Goal: Task Accomplishment & Management: Use online tool/utility

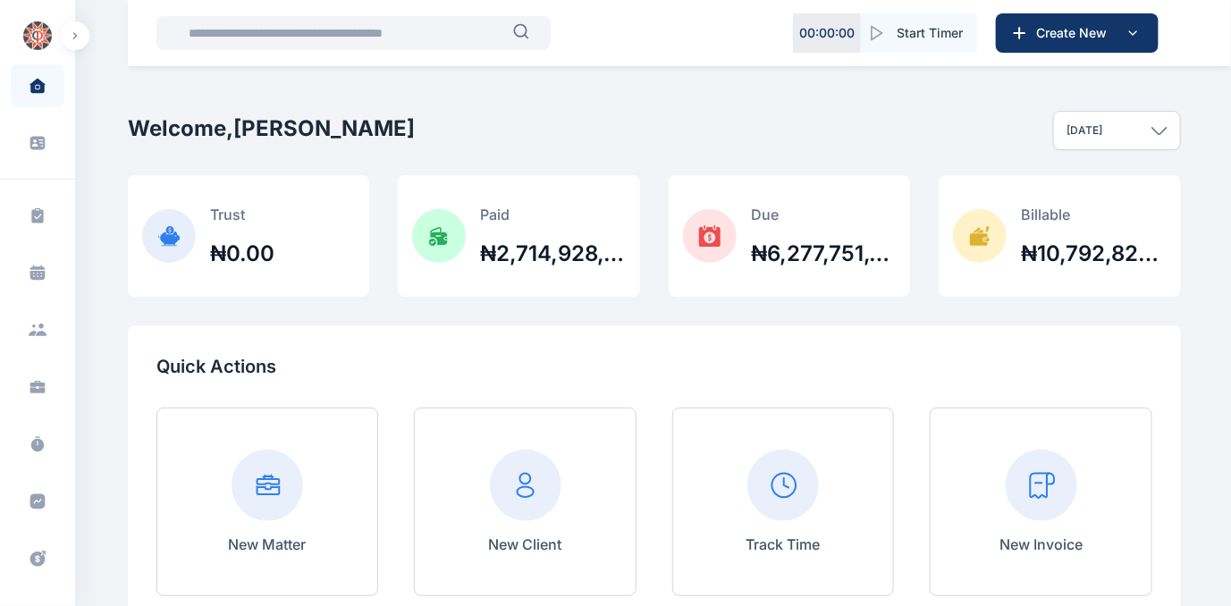
scroll to position [23, 0]
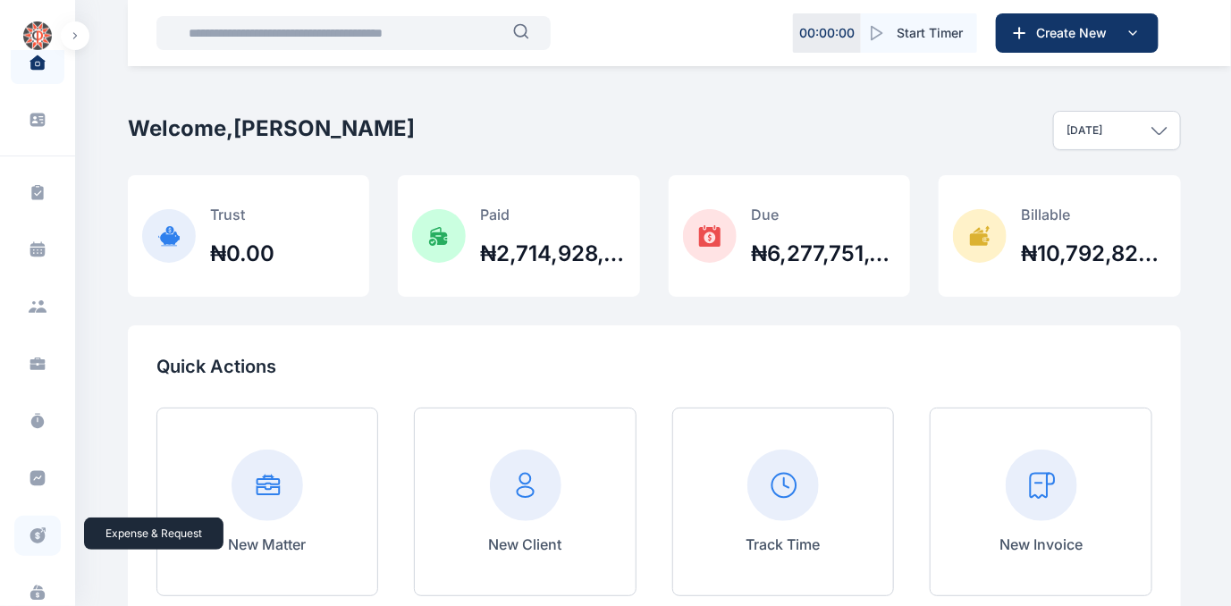
click at [34, 530] on icon at bounding box center [38, 536] width 18 height 19
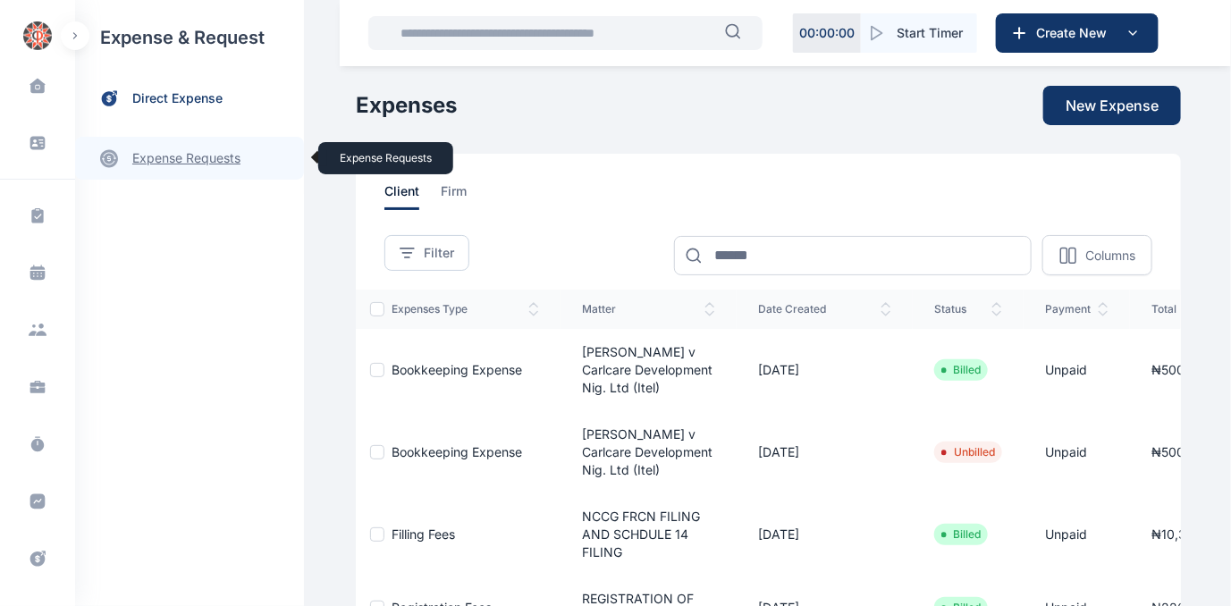
click at [193, 165] on link "expense requests expense requests" at bounding box center [189, 158] width 229 height 43
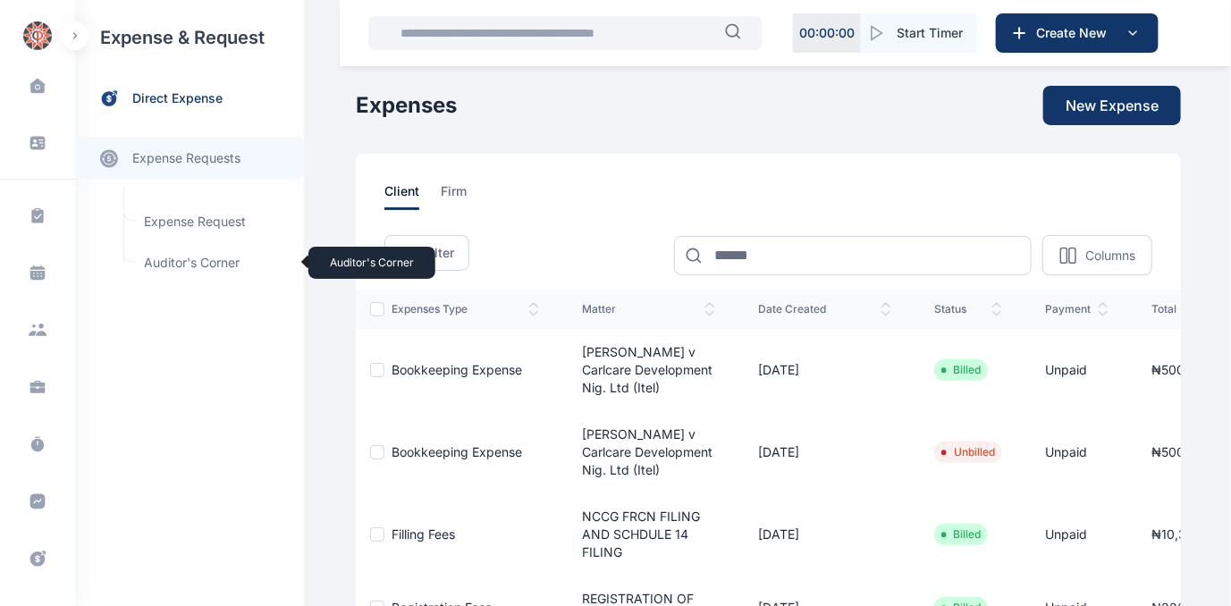
click at [146, 259] on span "Auditor's Corner Auditor's Corner" at bounding box center [214, 263] width 162 height 34
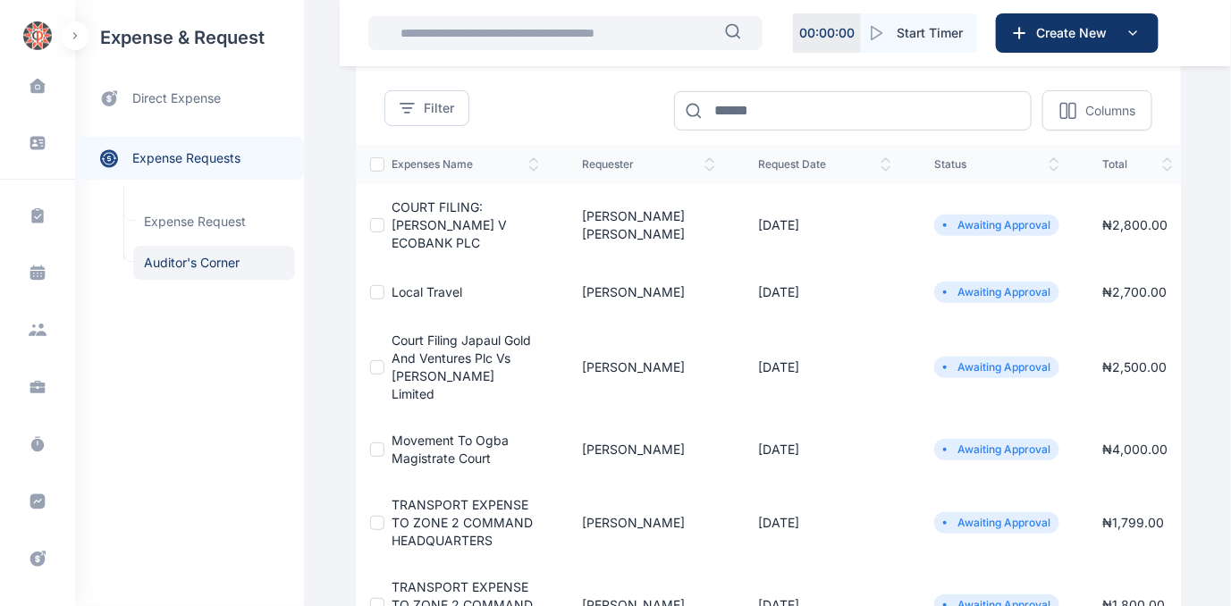
scroll to position [162, 0]
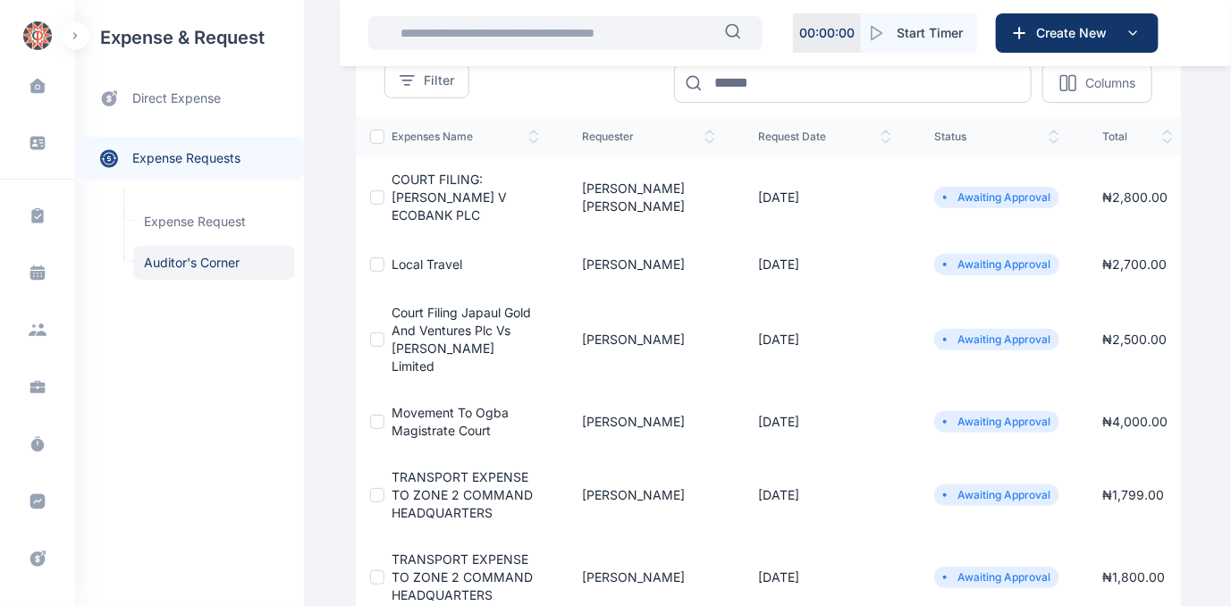
click at [414, 345] on span "Court Filing Japaul Gold And Ventures Plc Vs [PERSON_NAME] Limited" at bounding box center [462, 339] width 140 height 69
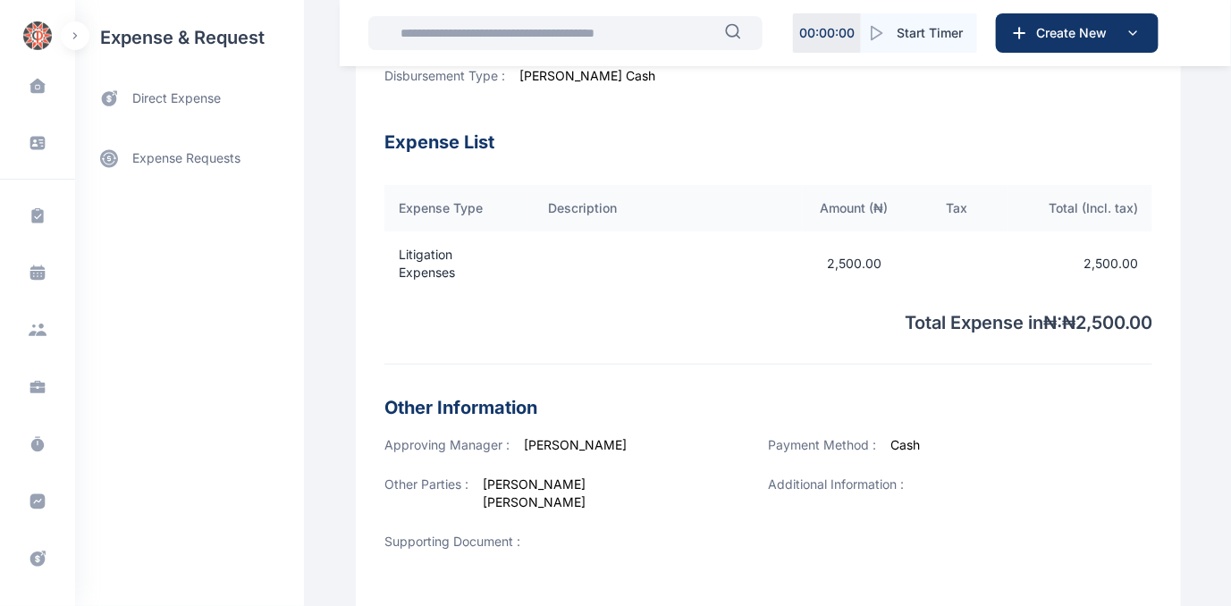
scroll to position [664, 0]
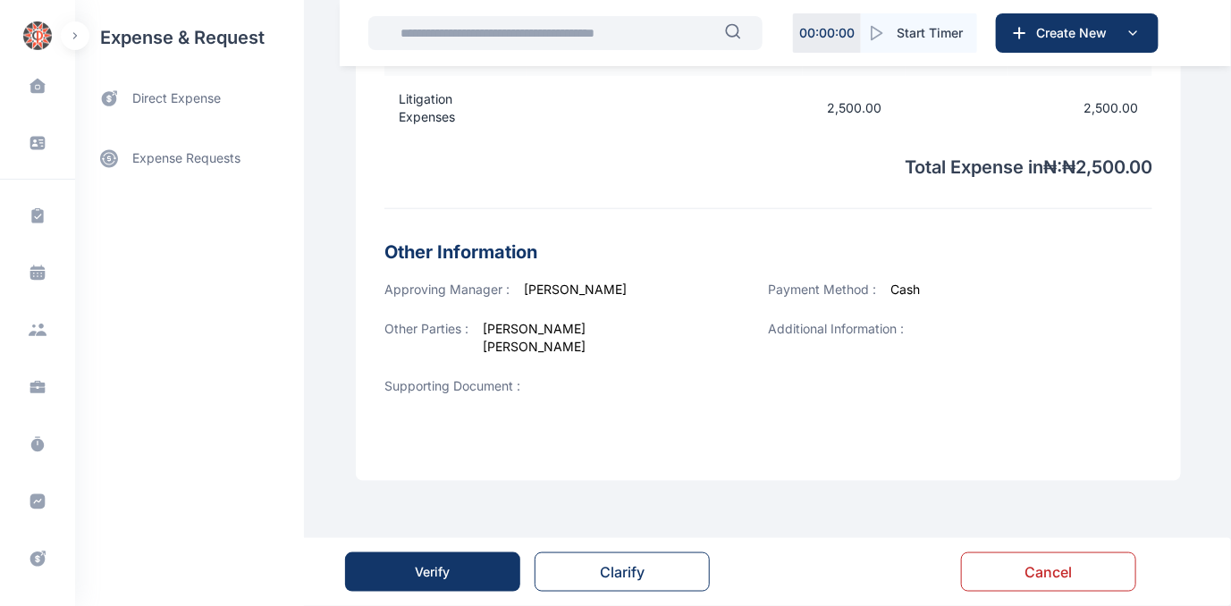
click at [410, 566] on button "Verify" at bounding box center [432, 572] width 175 height 39
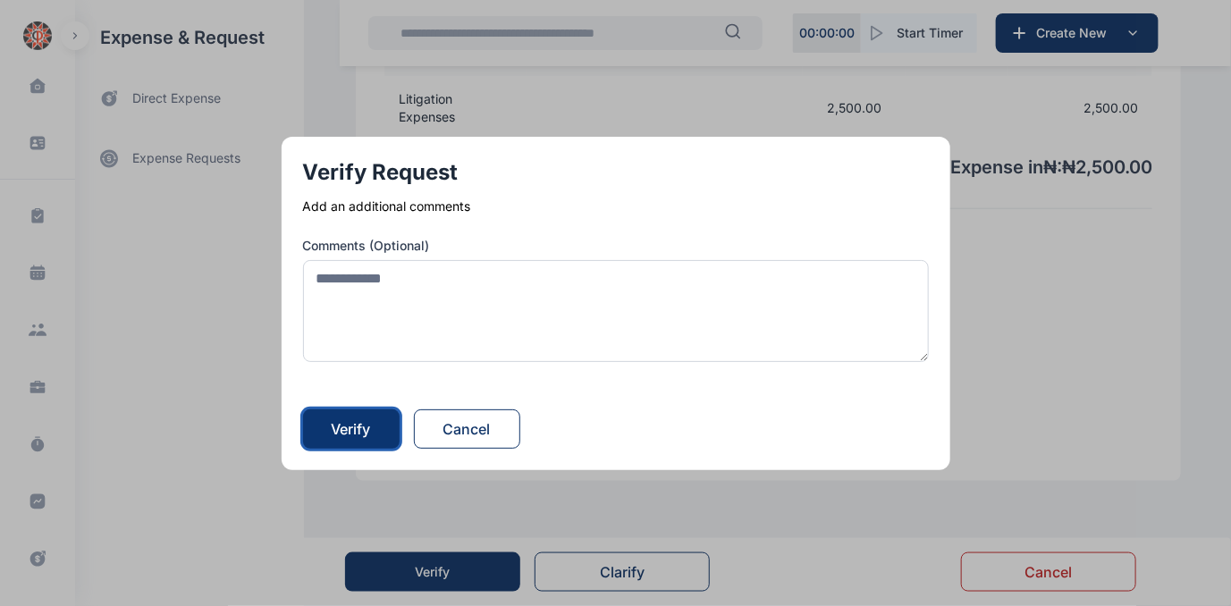
click at [362, 422] on div "Verify" at bounding box center [351, 429] width 39 height 21
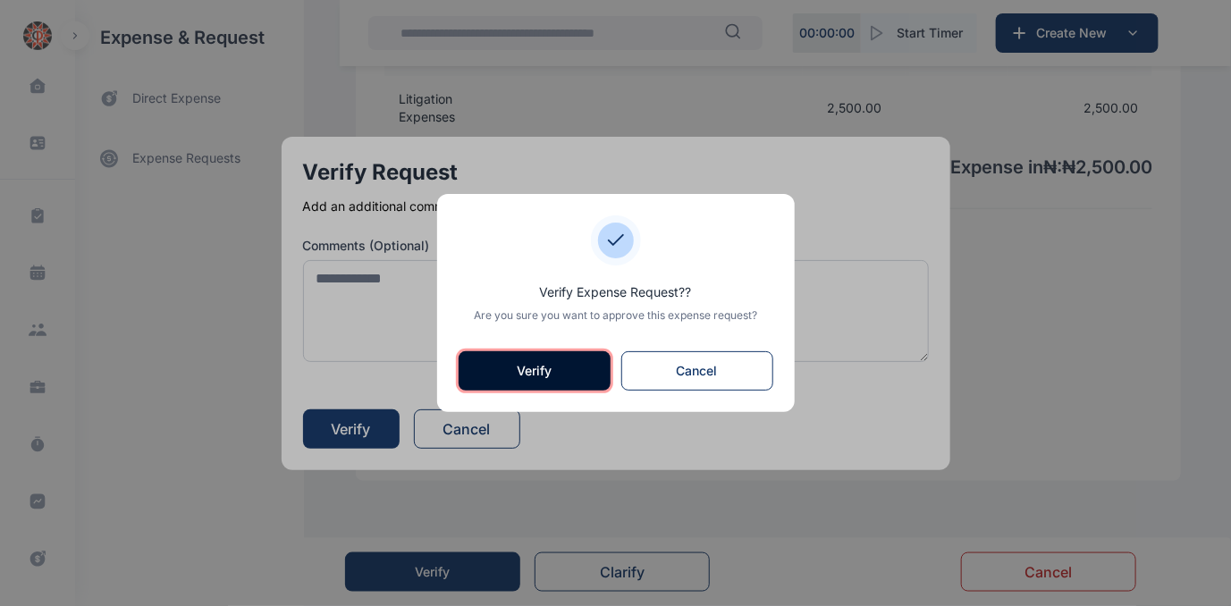
click at [546, 368] on button "Verify" at bounding box center [535, 370] width 152 height 39
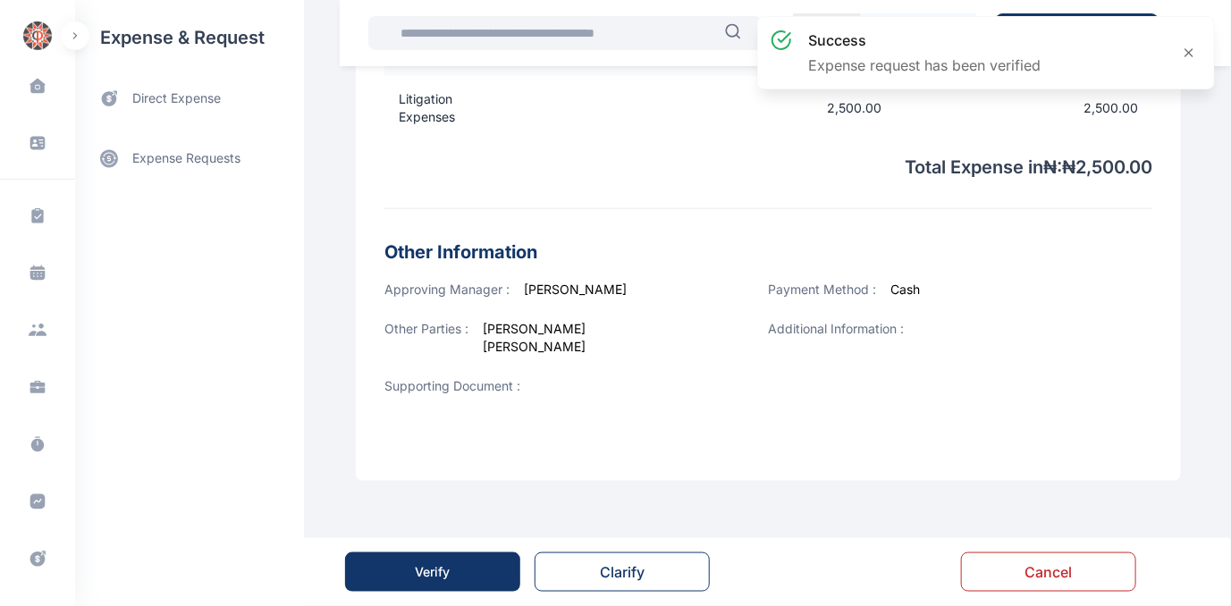
scroll to position [0, 0]
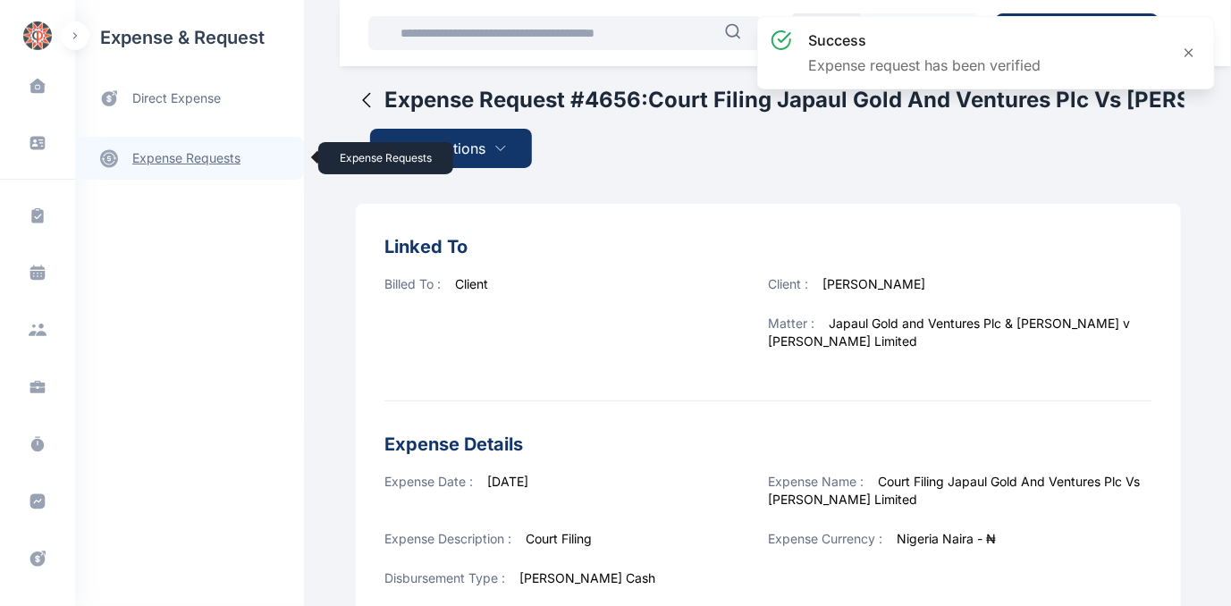
click at [193, 155] on link "expense requests expense requests" at bounding box center [189, 158] width 229 height 43
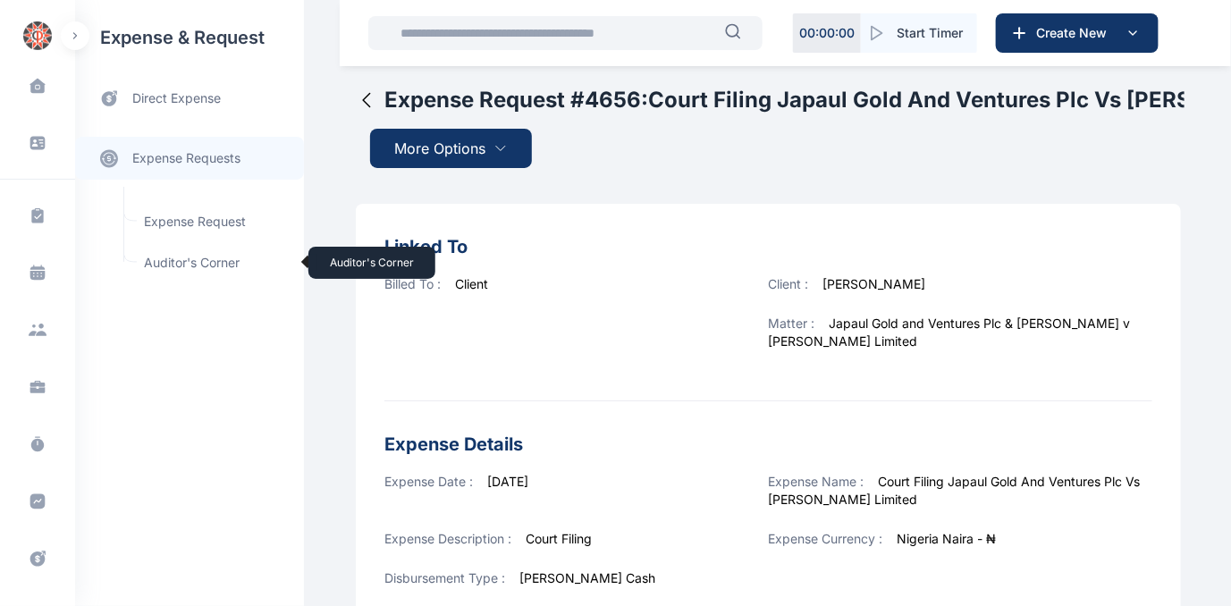
click at [169, 258] on span "Auditor's Corner Auditor's Corner" at bounding box center [214, 263] width 162 height 34
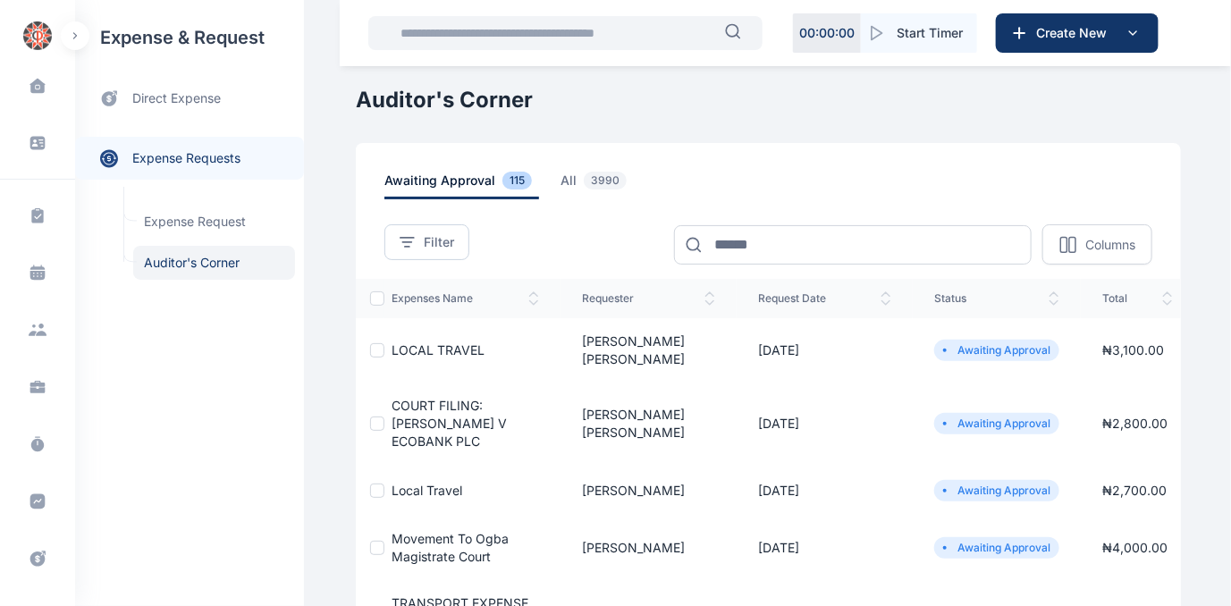
click at [416, 410] on span "COURT FILING: [PERSON_NAME] V ECOBANK PLC" at bounding box center [449, 423] width 115 height 51
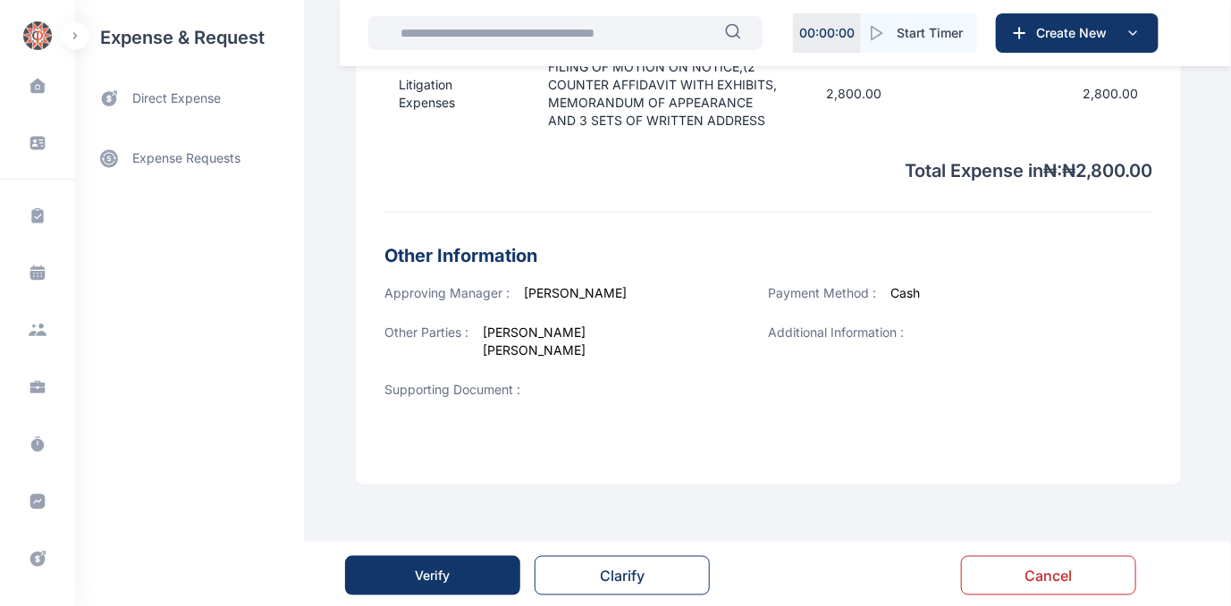
scroll to position [683, 0]
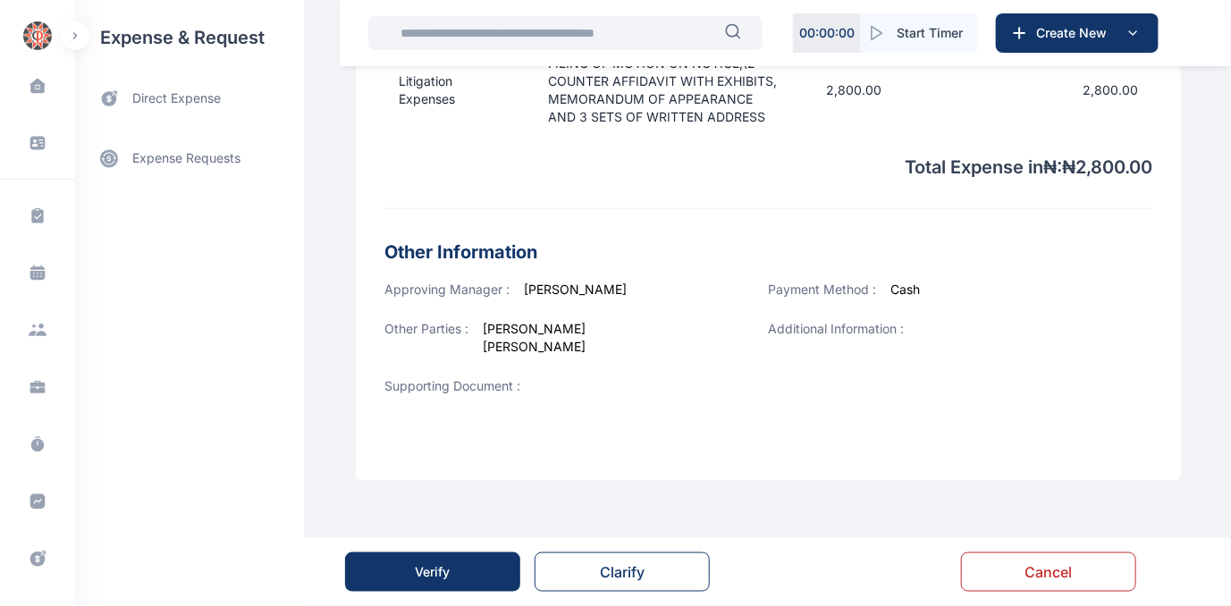
click at [444, 576] on div "Verify" at bounding box center [433, 572] width 35 height 18
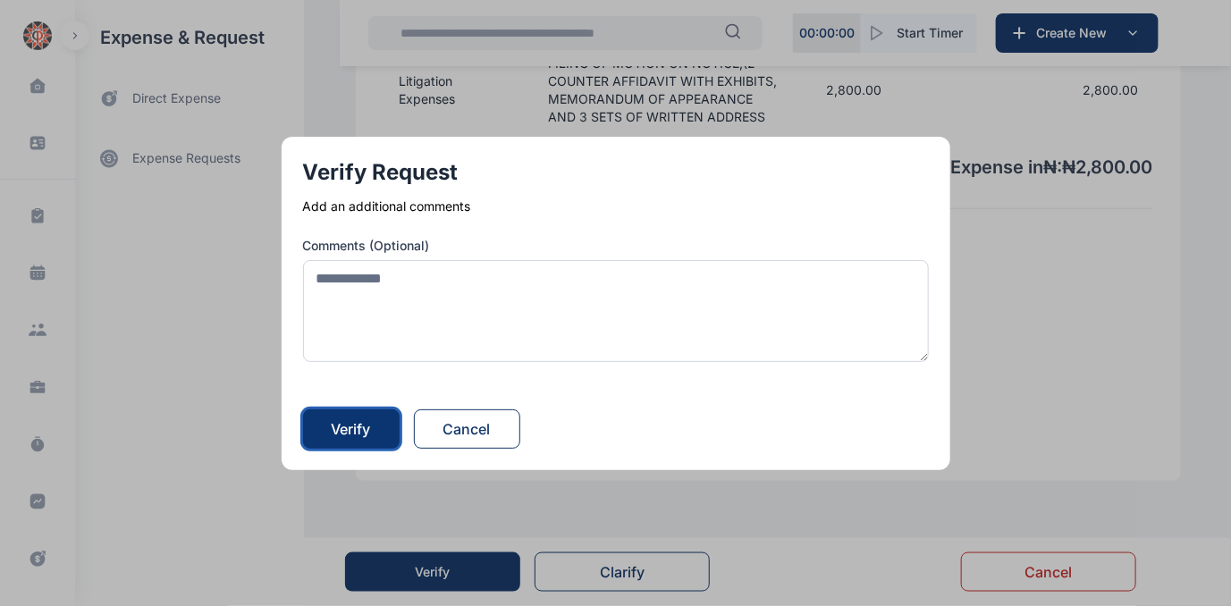
click at [361, 435] on div "Verify" at bounding box center [351, 429] width 39 height 21
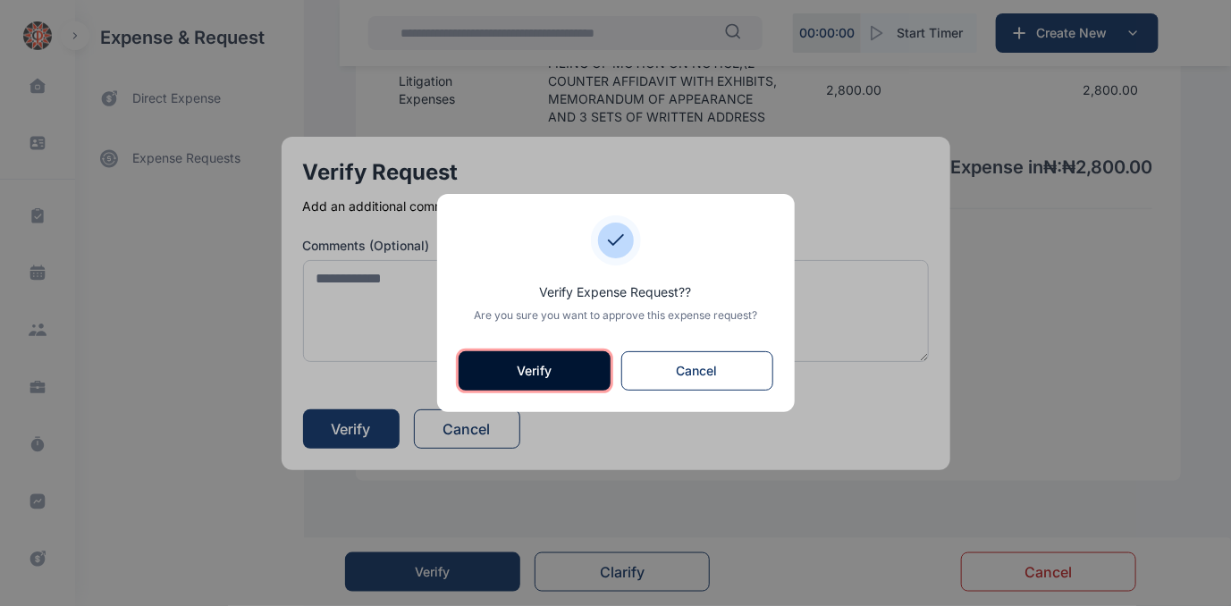
click at [551, 370] on button "Verify" at bounding box center [535, 370] width 152 height 39
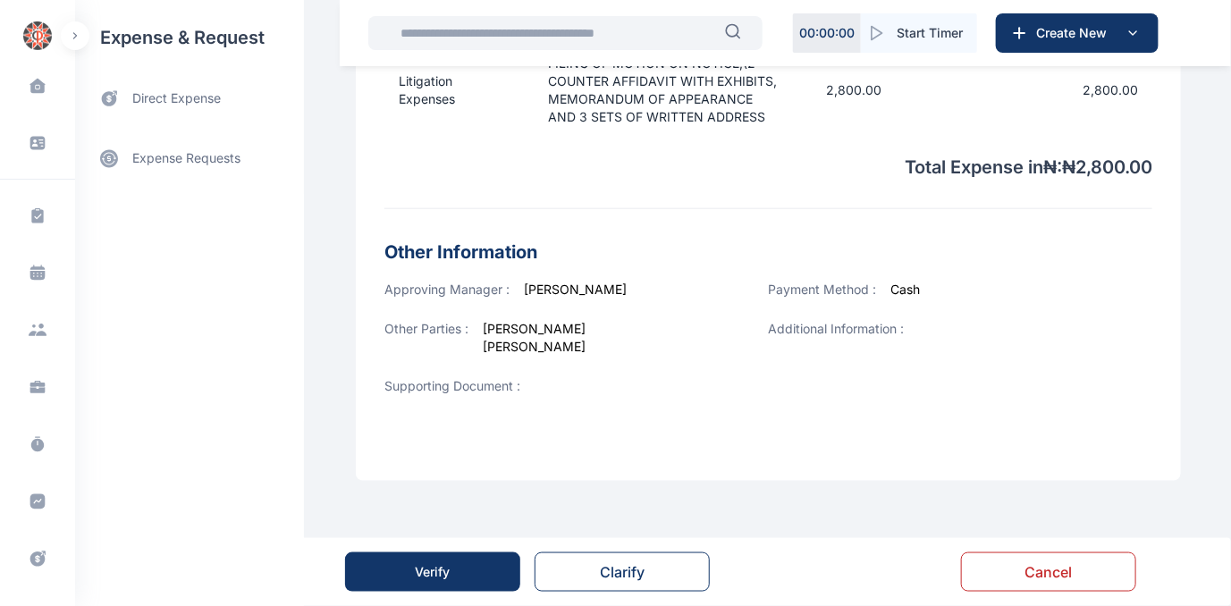
click at [444, 573] on div "Verify" at bounding box center [433, 572] width 35 height 18
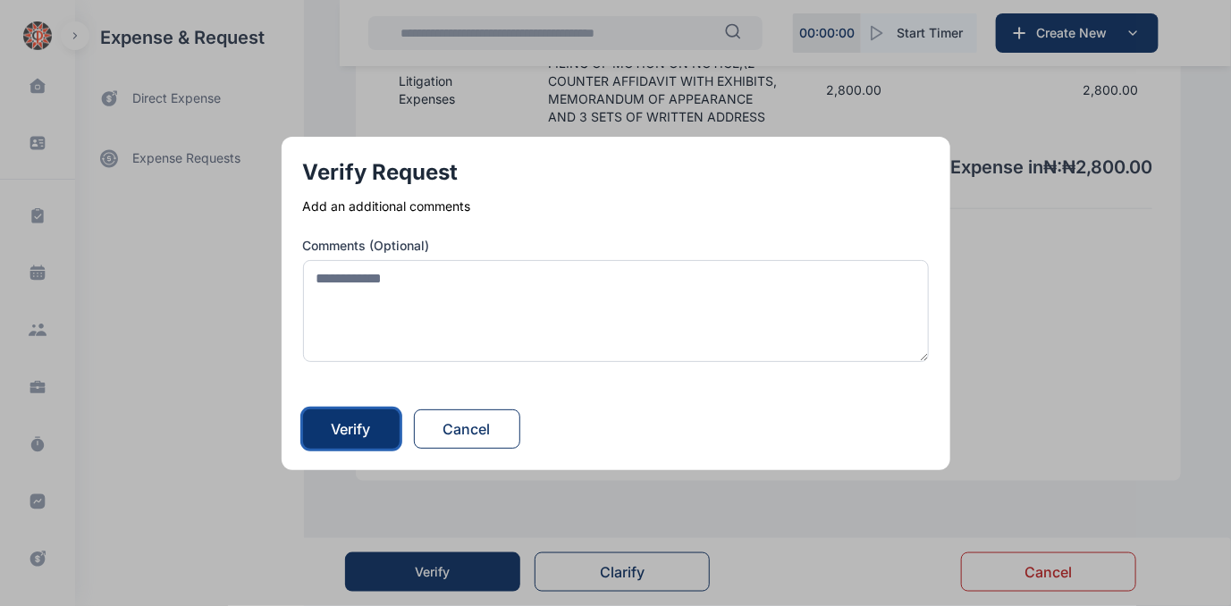
click at [358, 430] on div "Verify" at bounding box center [351, 429] width 39 height 21
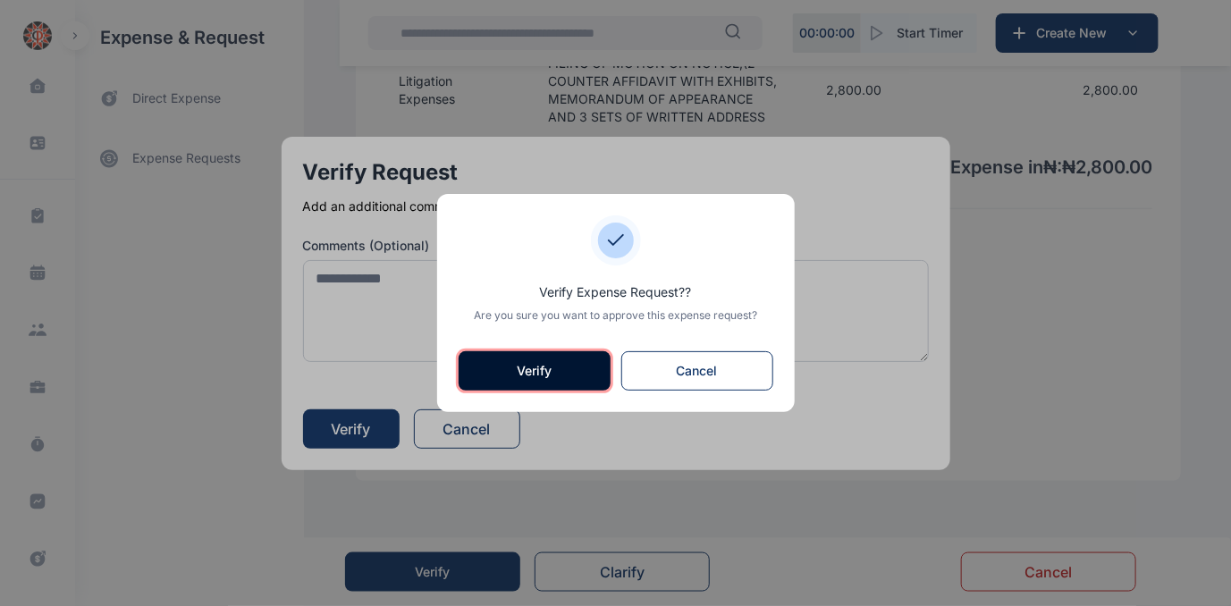
click at [520, 367] on button "Verify" at bounding box center [535, 370] width 152 height 39
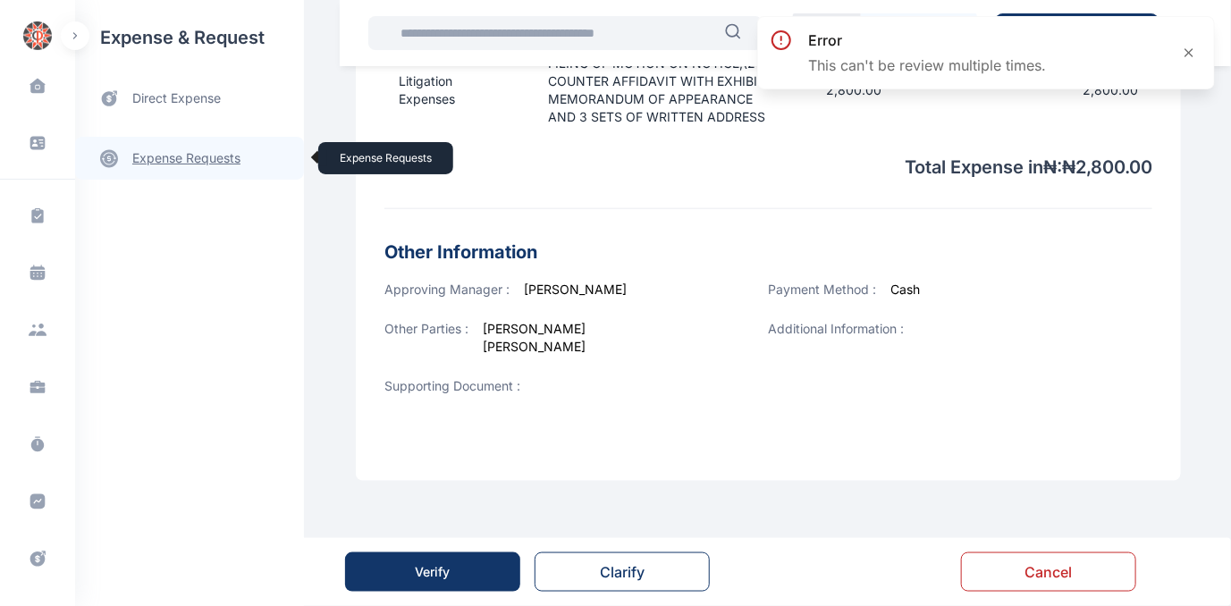
click at [159, 153] on link "expense requests expense requests" at bounding box center [189, 158] width 229 height 43
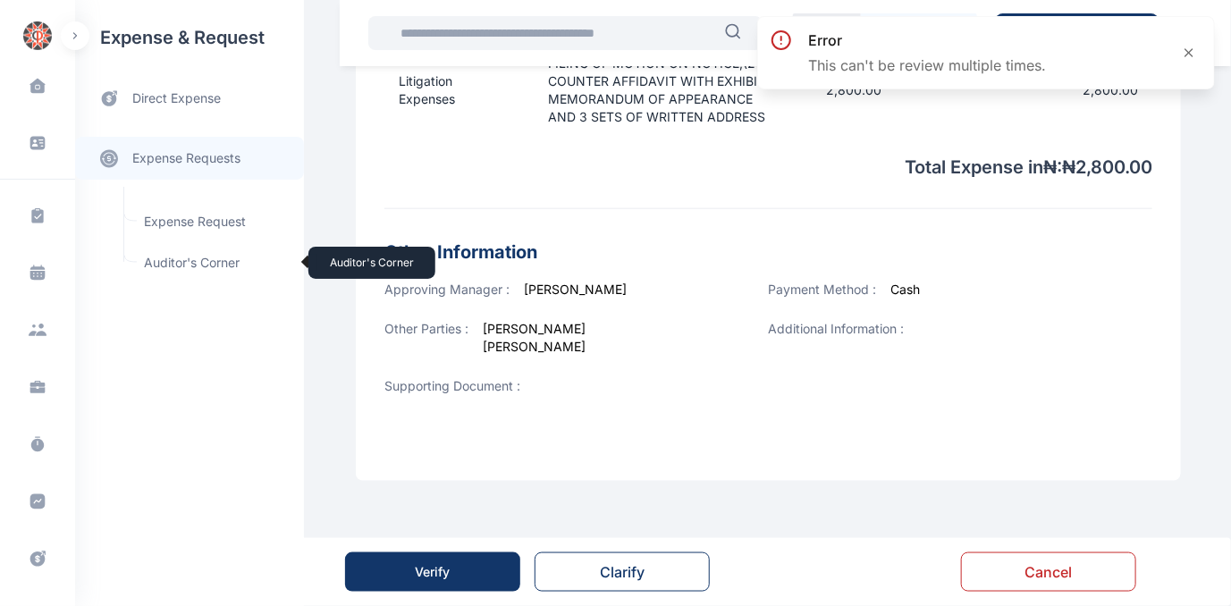
click at [164, 258] on span "Auditor's Corner Auditor's Corner" at bounding box center [214, 263] width 162 height 34
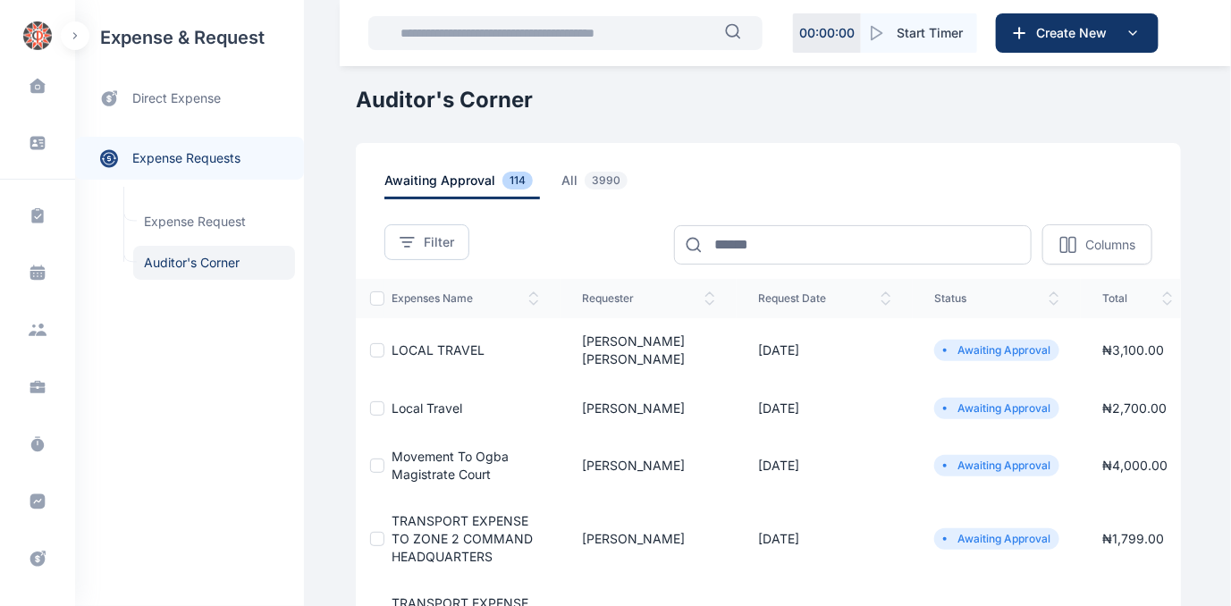
click at [430, 401] on span "Local Travel" at bounding box center [427, 408] width 71 height 15
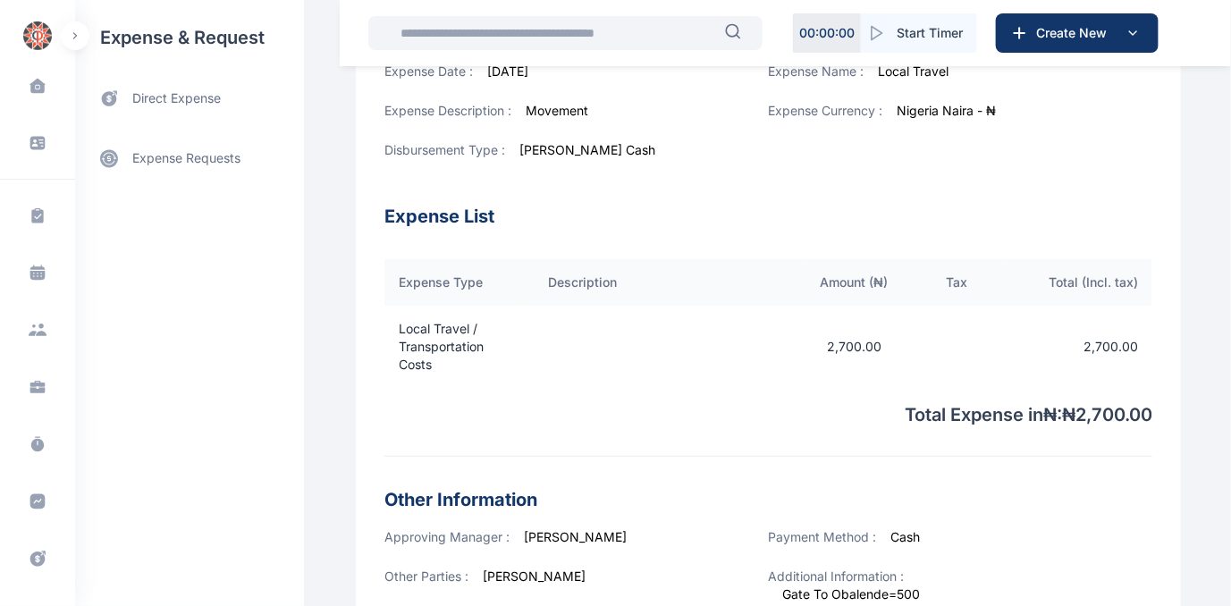
scroll to position [660, 0]
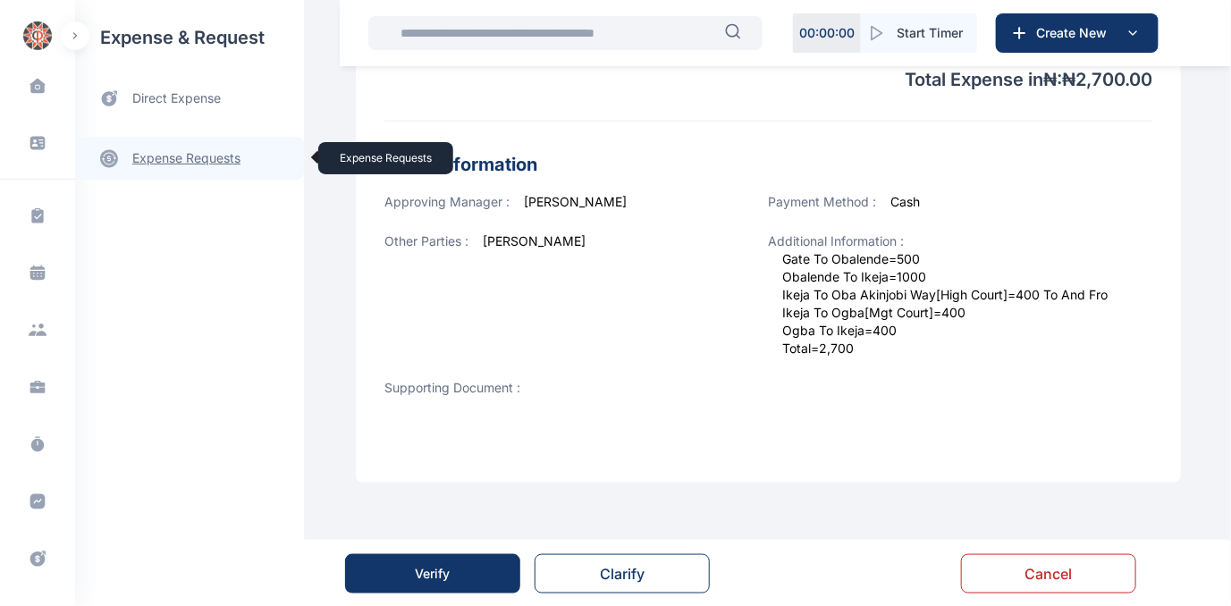
click at [193, 154] on link "expense requests expense requests" at bounding box center [189, 158] width 229 height 43
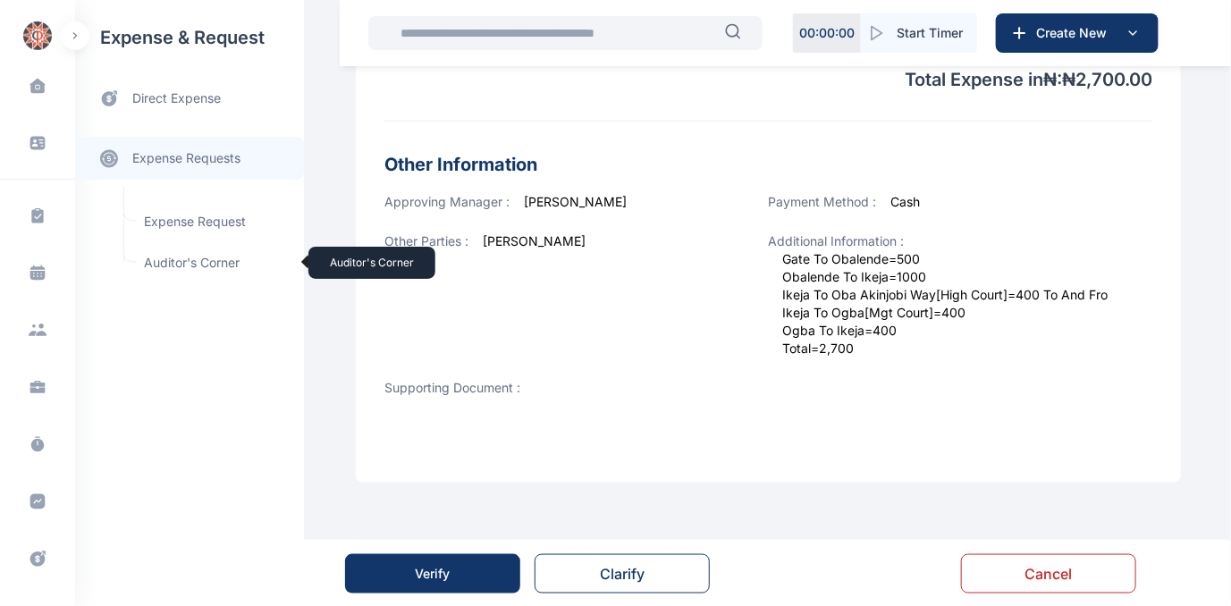
click at [173, 261] on span "Auditor's Corner Auditor's Corner" at bounding box center [214, 263] width 162 height 34
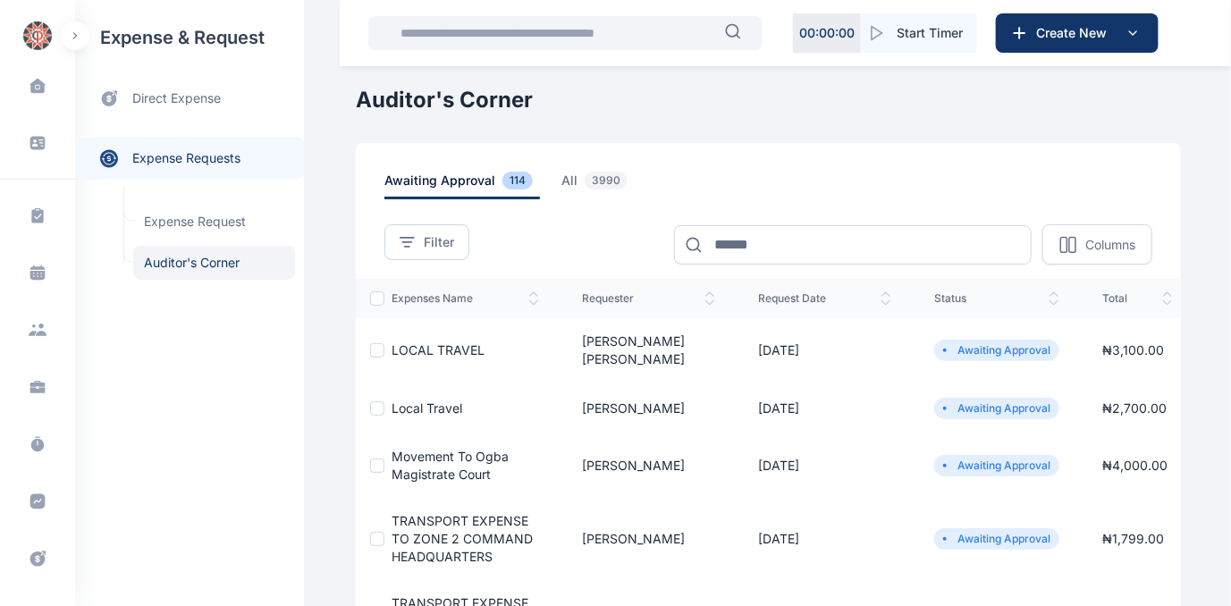
click at [397, 401] on span "Local Travel" at bounding box center [427, 408] width 71 height 15
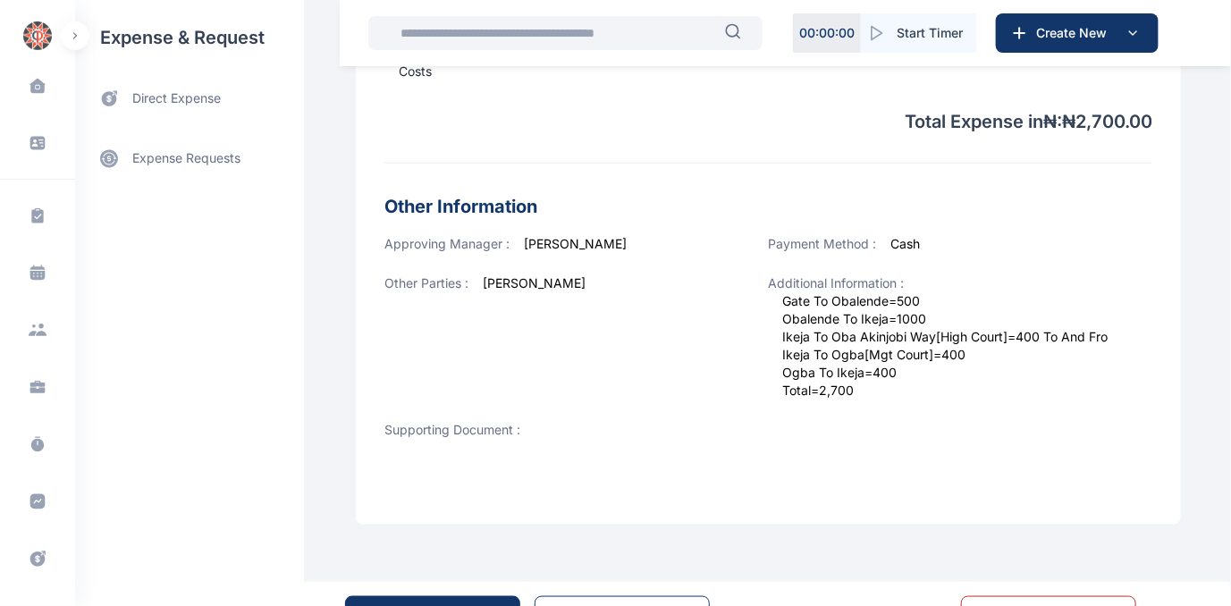
scroll to position [660, 0]
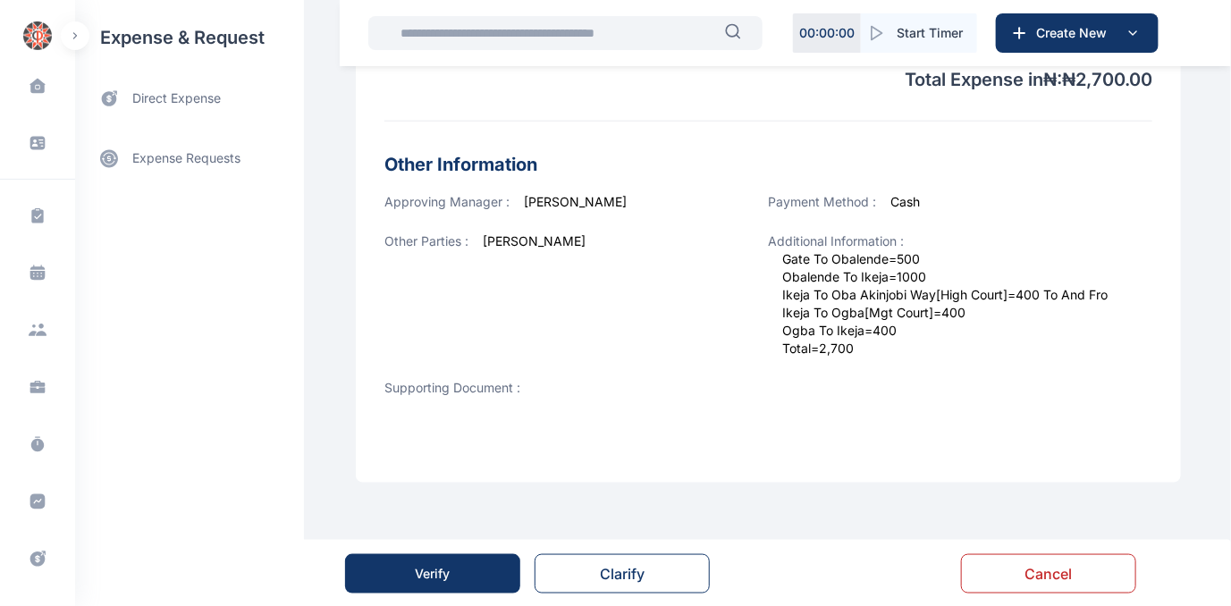
click at [454, 574] on button "Verify" at bounding box center [432, 573] width 175 height 39
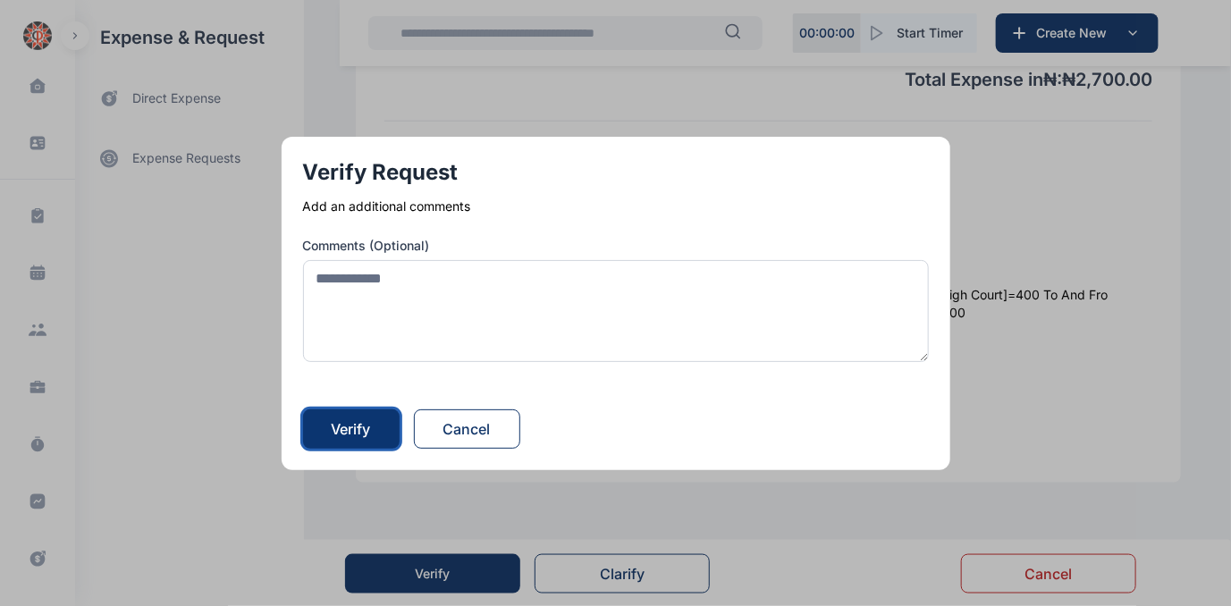
click at [386, 420] on button "Verify" at bounding box center [351, 429] width 97 height 39
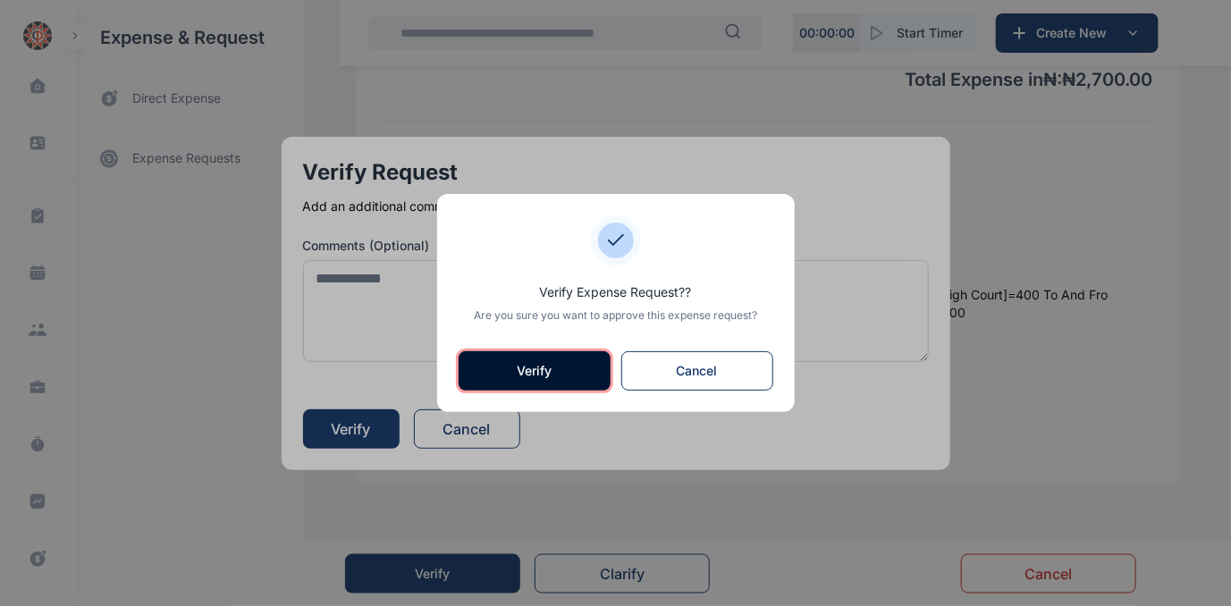
click at [522, 368] on button "Verify" at bounding box center [535, 370] width 152 height 39
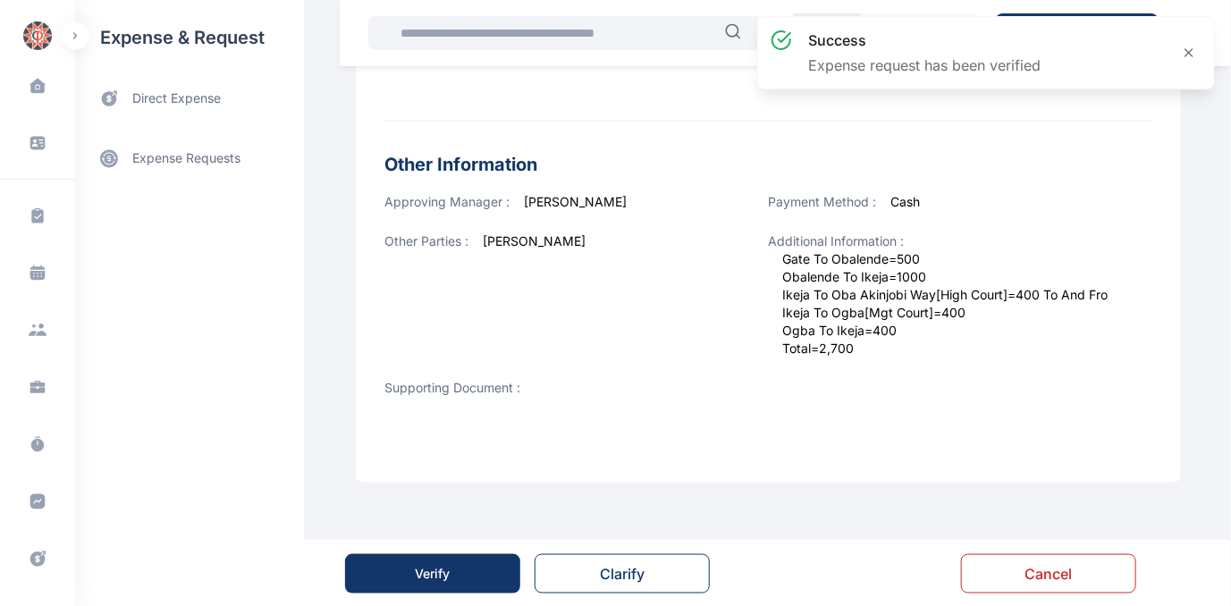
scroll to position [0, 0]
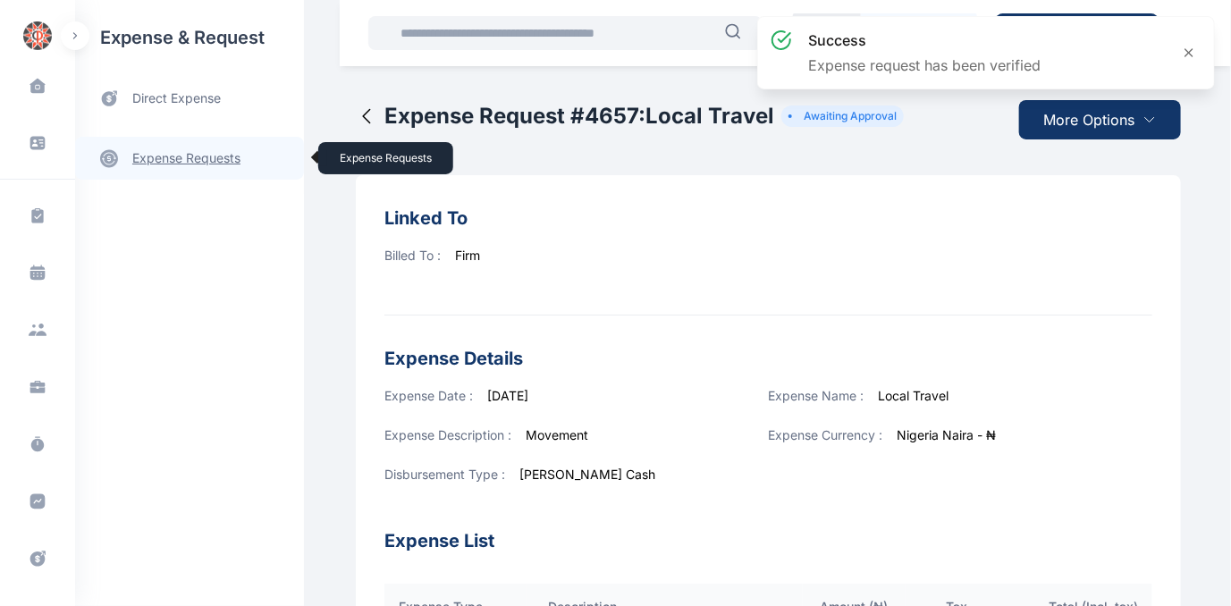
click at [179, 156] on link "expense requests expense requests" at bounding box center [189, 158] width 229 height 43
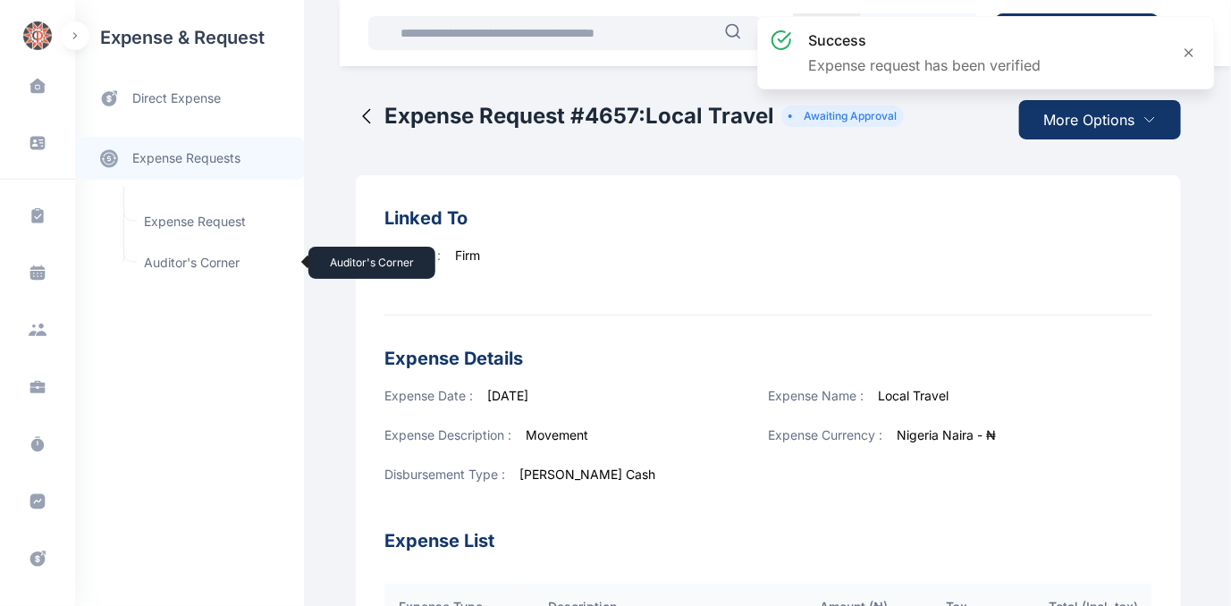
click at [158, 262] on span "Auditor's Corner Auditor's Corner" at bounding box center [214, 263] width 162 height 34
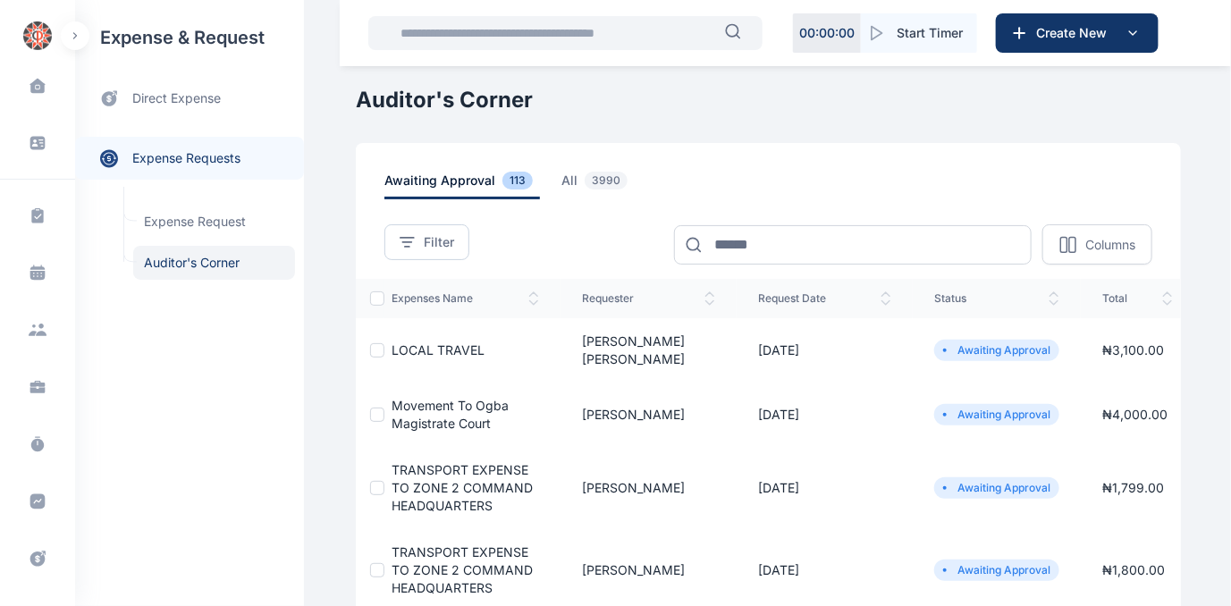
click at [416, 343] on span "LOCAL TRAVEL" at bounding box center [438, 350] width 93 height 15
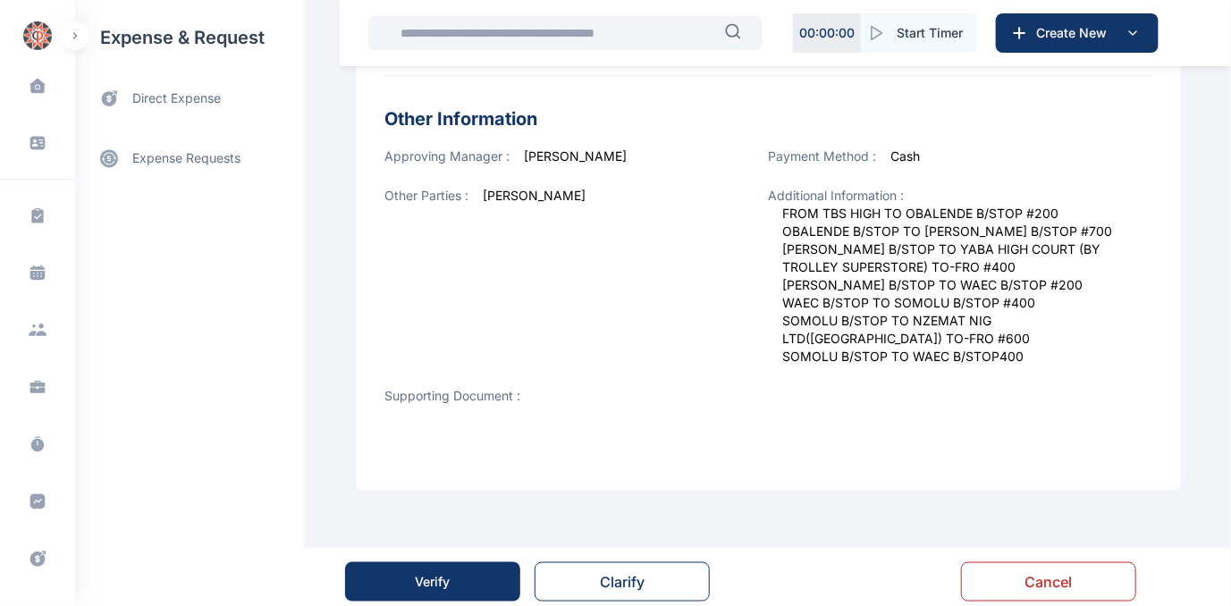
scroll to position [715, 0]
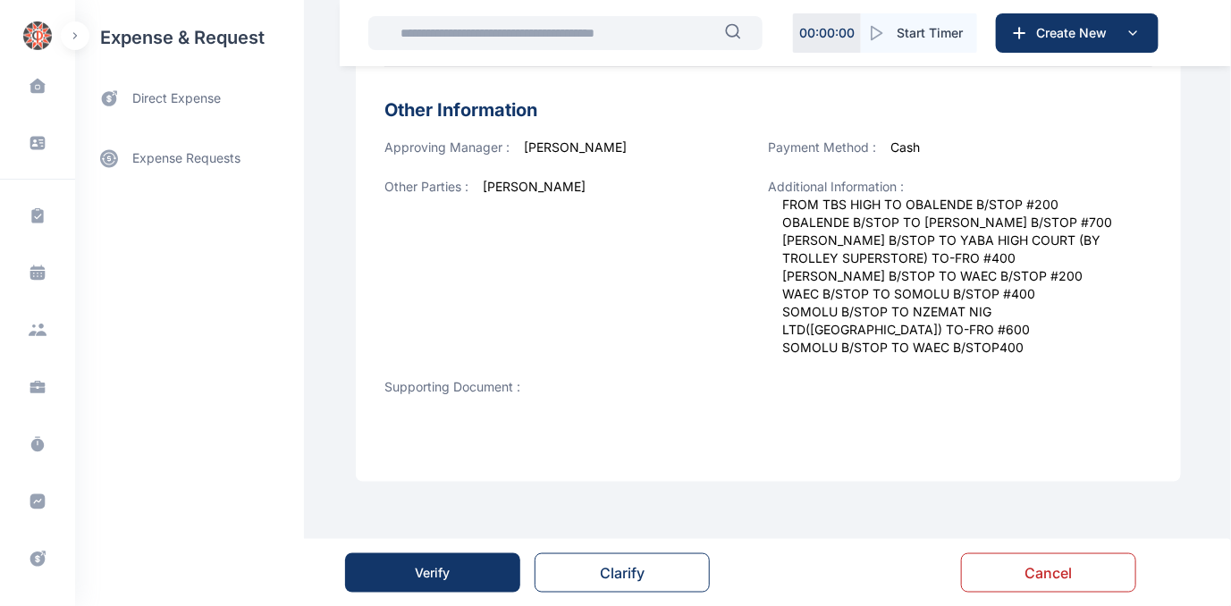
click at [1042, 573] on button "Cancel" at bounding box center [1048, 573] width 175 height 39
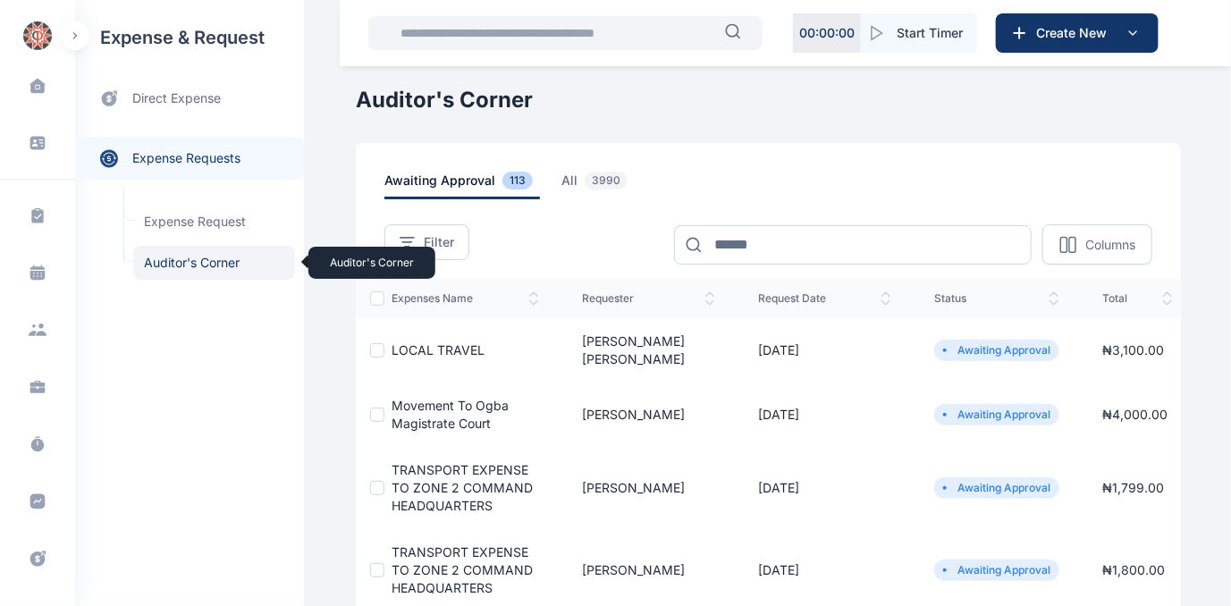
click at [158, 262] on span "Auditor's Corner Auditor's Corner" at bounding box center [214, 263] width 162 height 34
click at [166, 260] on span "Auditor's Corner Auditor's Corner" at bounding box center [214, 263] width 162 height 34
click at [443, 343] on span "LOCAL TRAVEL" at bounding box center [438, 350] width 93 height 15
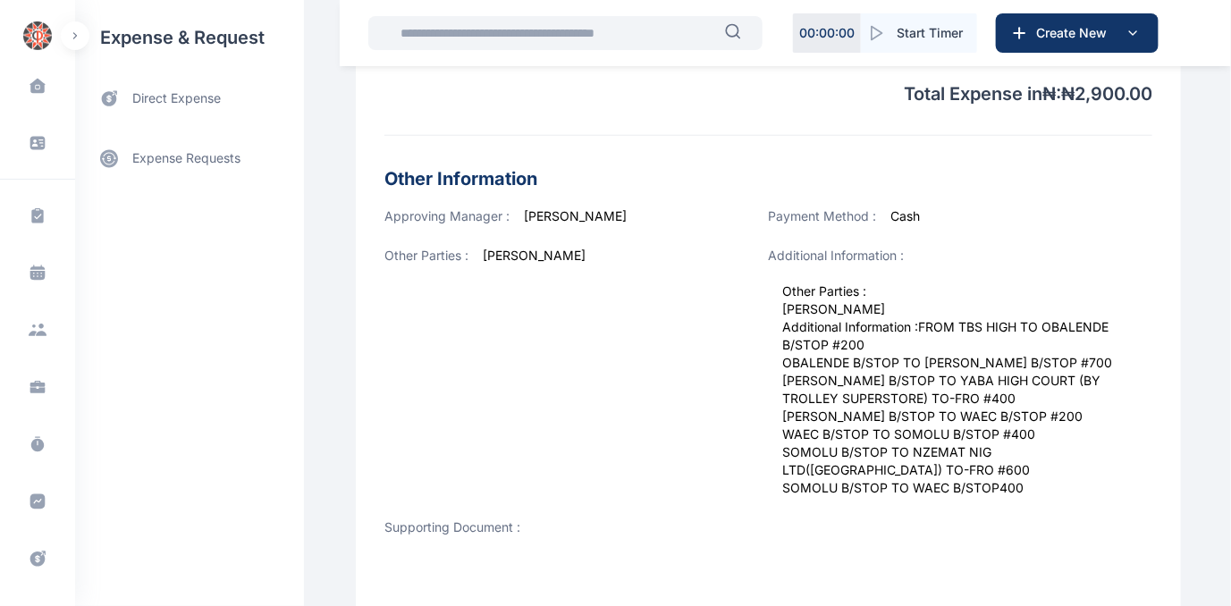
scroll to position [786, 0]
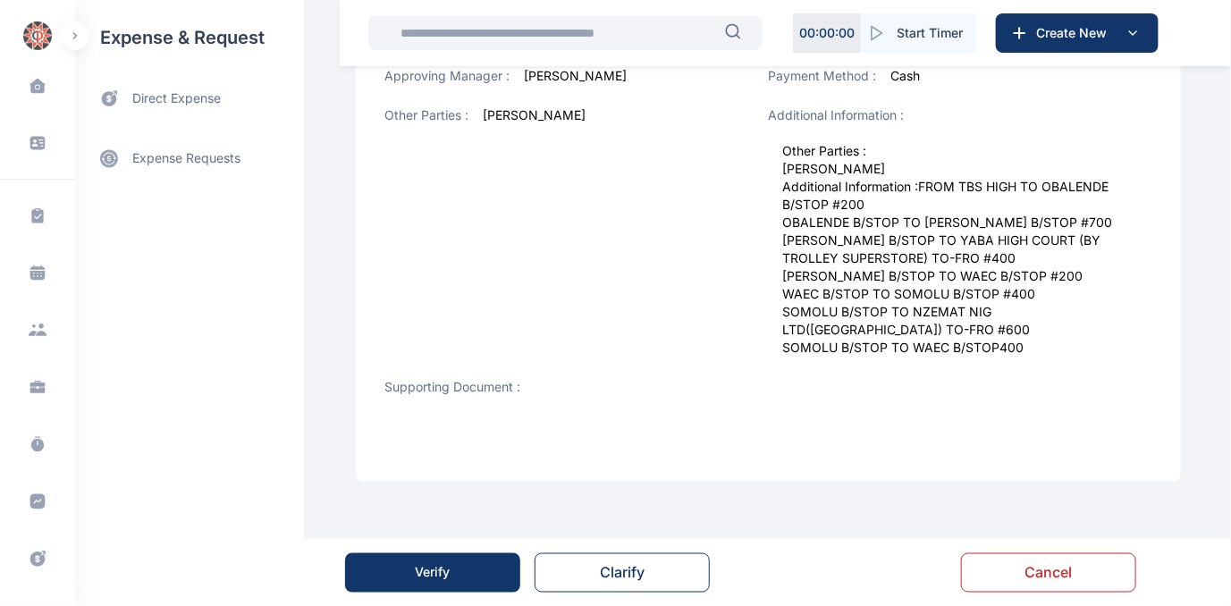
click at [402, 583] on button "Verify" at bounding box center [432, 573] width 175 height 39
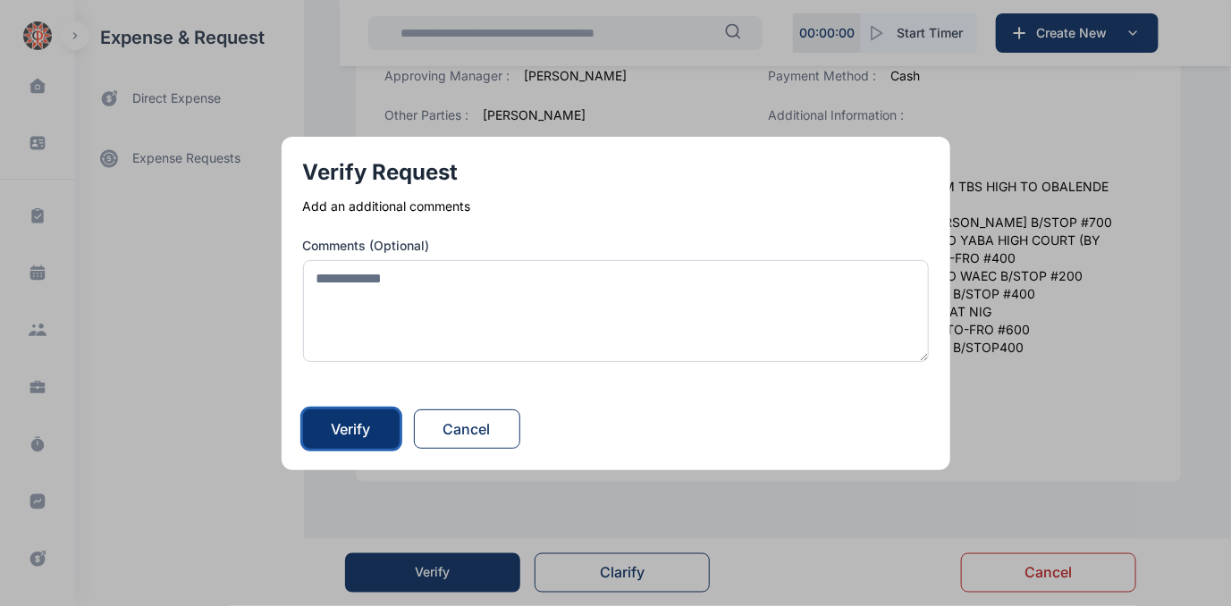
click at [346, 421] on div "Verify" at bounding box center [351, 429] width 39 height 21
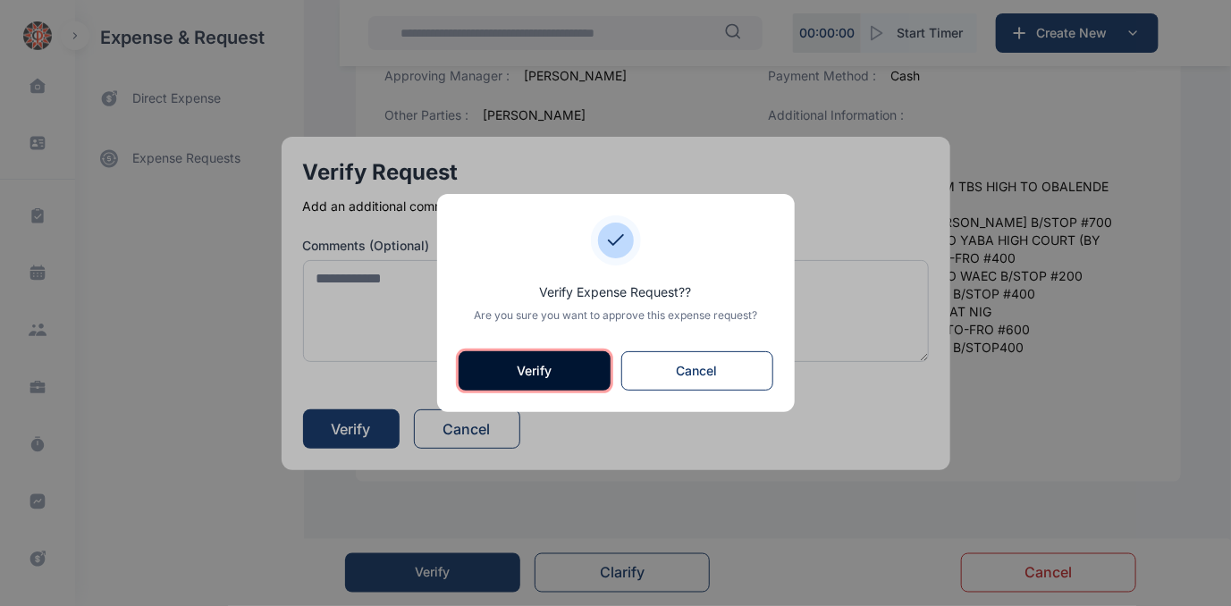
click at [563, 370] on button "Verify" at bounding box center [535, 370] width 152 height 39
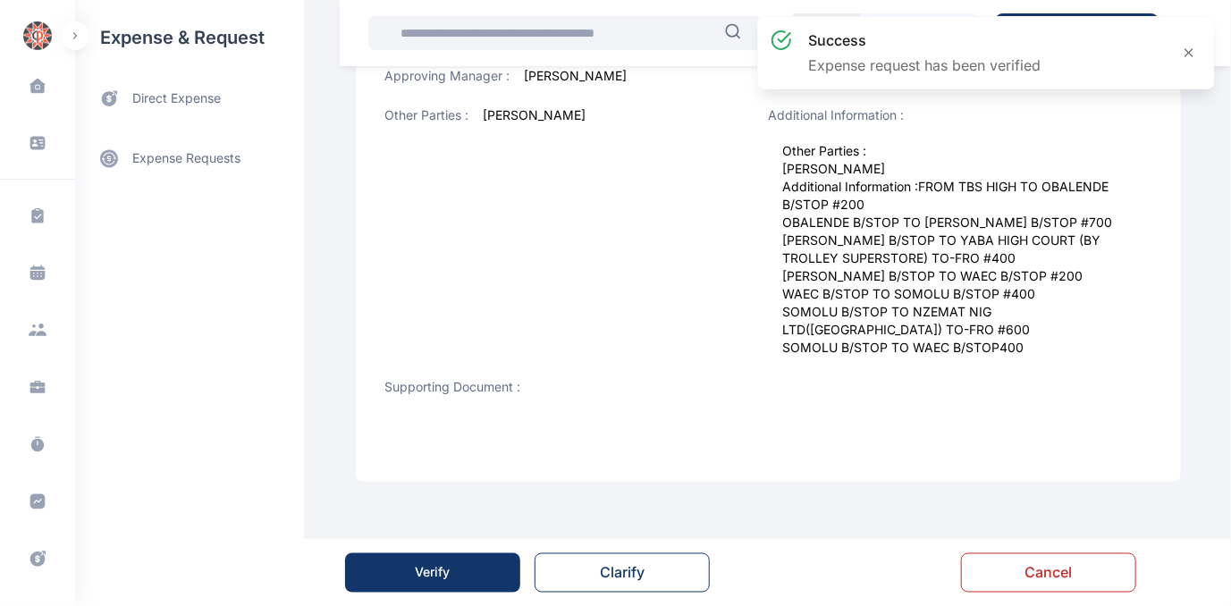
scroll to position [0, 0]
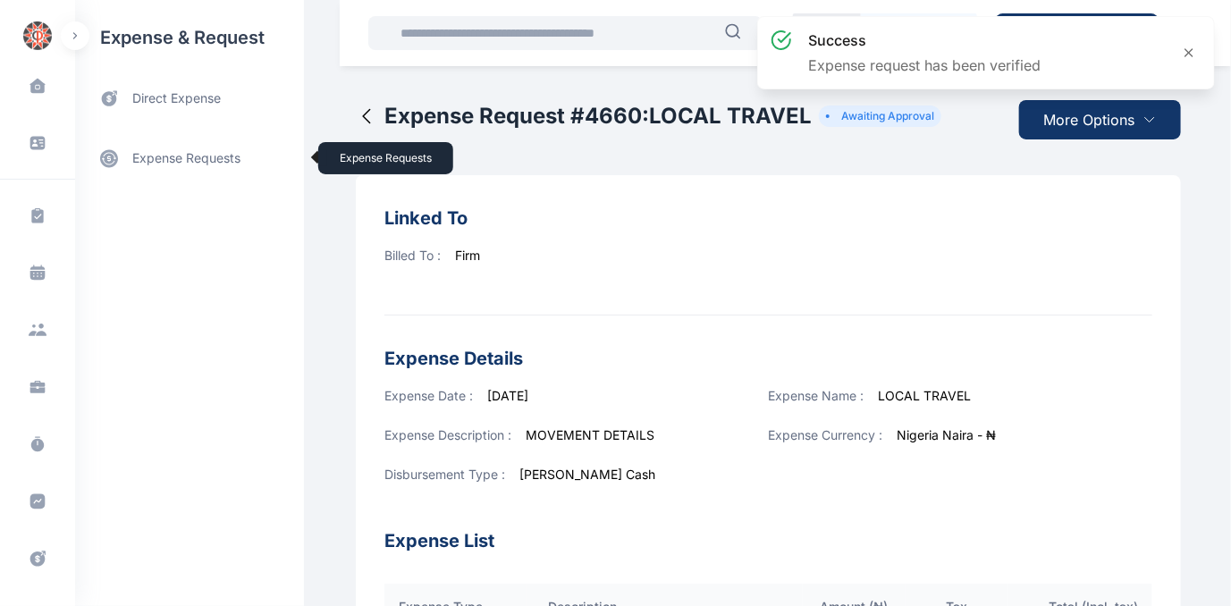
drag, startPoint x: 181, startPoint y: 156, endPoint x: 172, endPoint y: 192, distance: 37.7
click at [181, 156] on link "expense requests expense requests" at bounding box center [189, 158] width 229 height 43
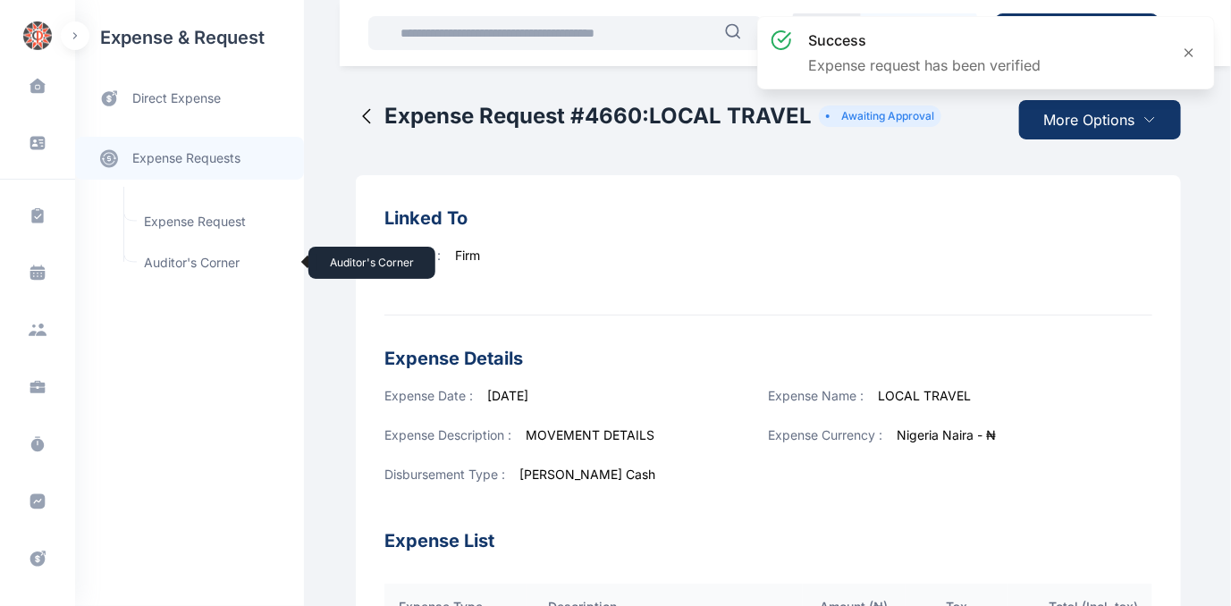
click at [183, 261] on span "Auditor's Corner Auditor's Corner" at bounding box center [214, 263] width 162 height 34
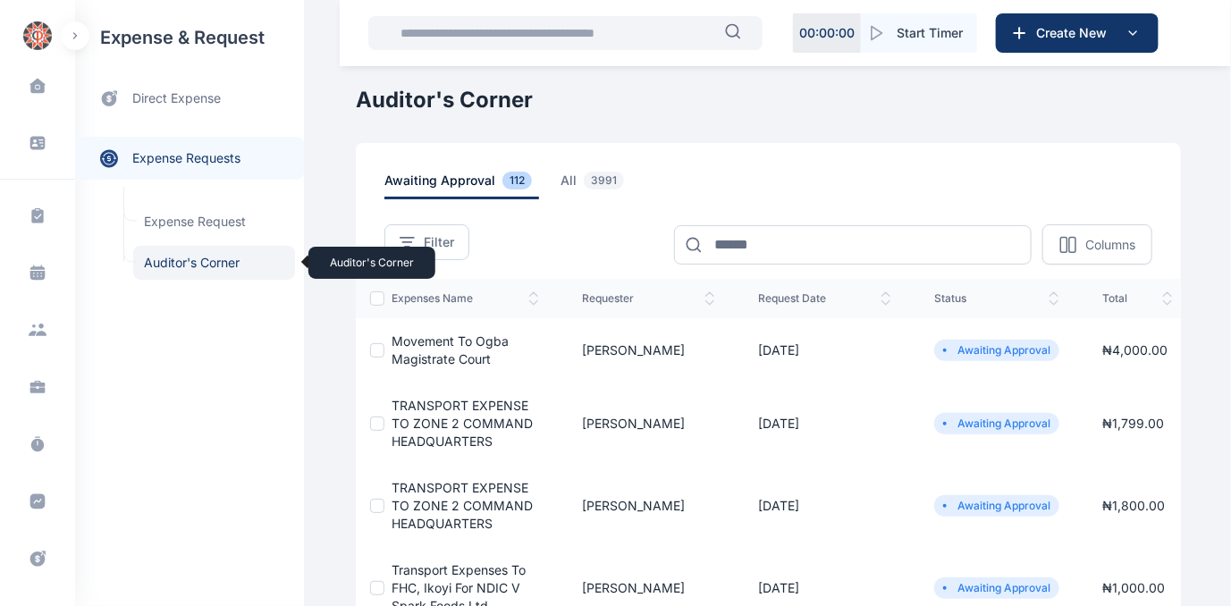
click at [176, 261] on span "Auditor's Corner Auditor's Corner" at bounding box center [214, 263] width 162 height 34
